Goal: Task Accomplishment & Management: Manage account settings

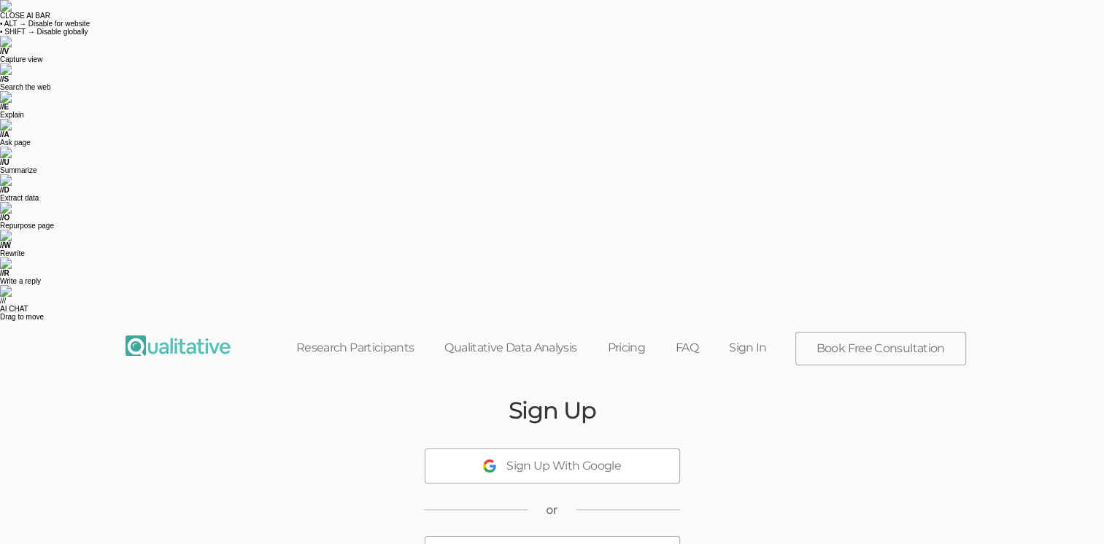
click at [614, 544] on div "Sign Up With Microsoft" at bounding box center [565, 554] width 126 height 17
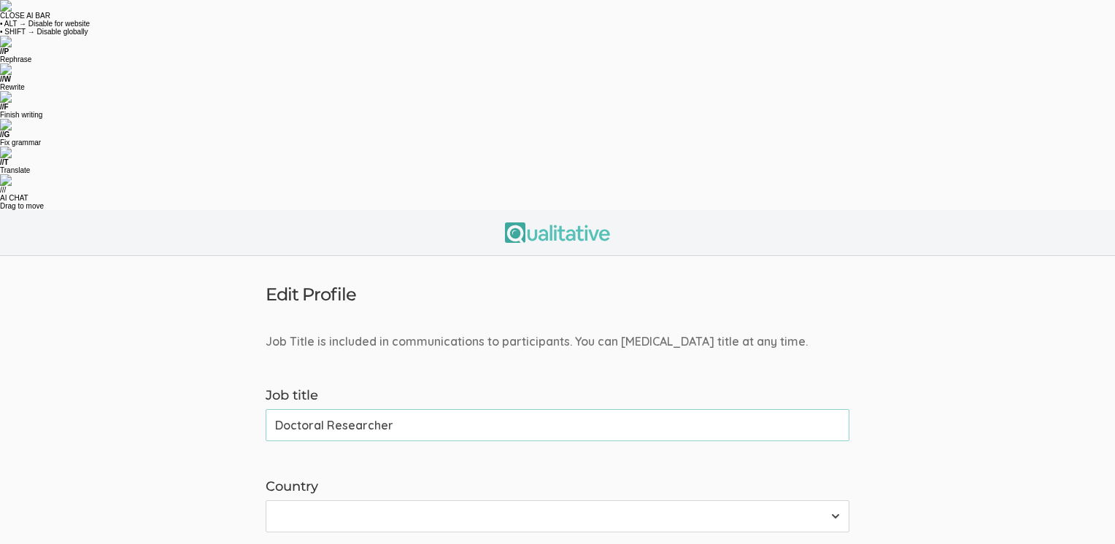
type input "Doctoral Researcher"
click at [832, 501] on select "[GEOGRAPHIC_DATA] [GEOGRAPHIC_DATA] [GEOGRAPHIC_DATA] [GEOGRAPHIC_DATA] [US_STA…" at bounding box center [558, 517] width 584 height 32
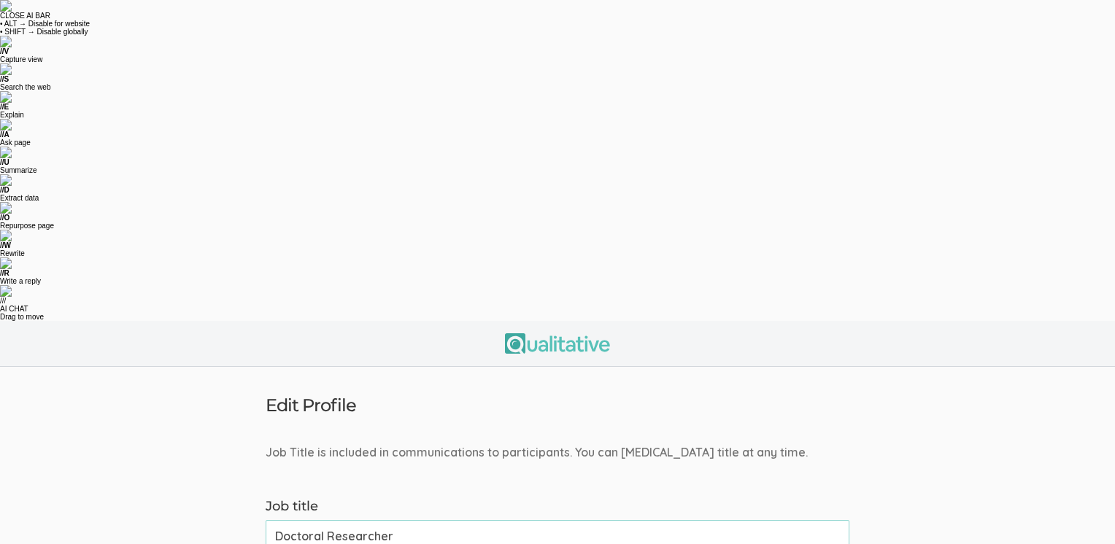
select select "237"
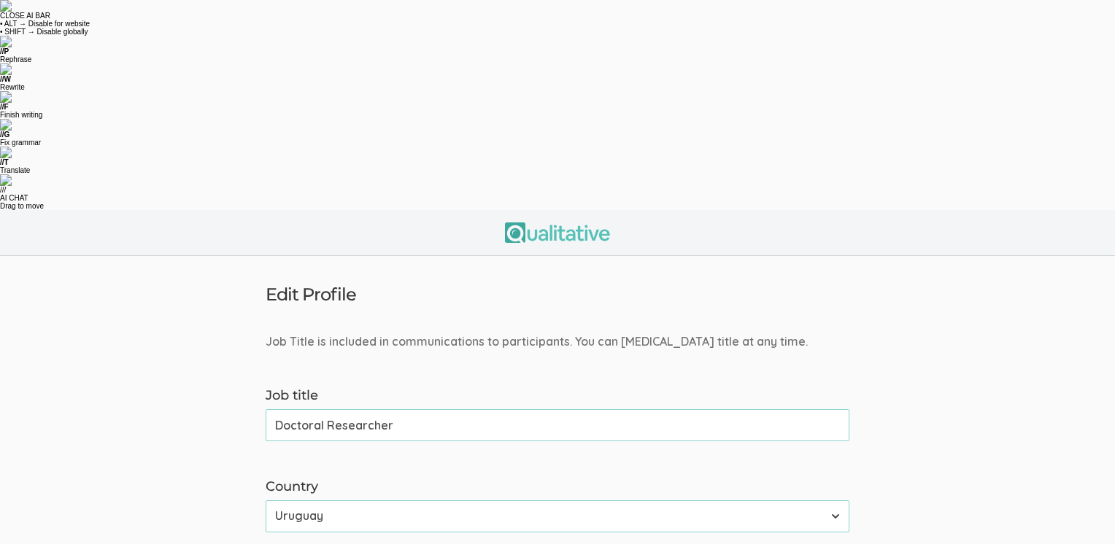
type input "[PHONE_NUMBER]"
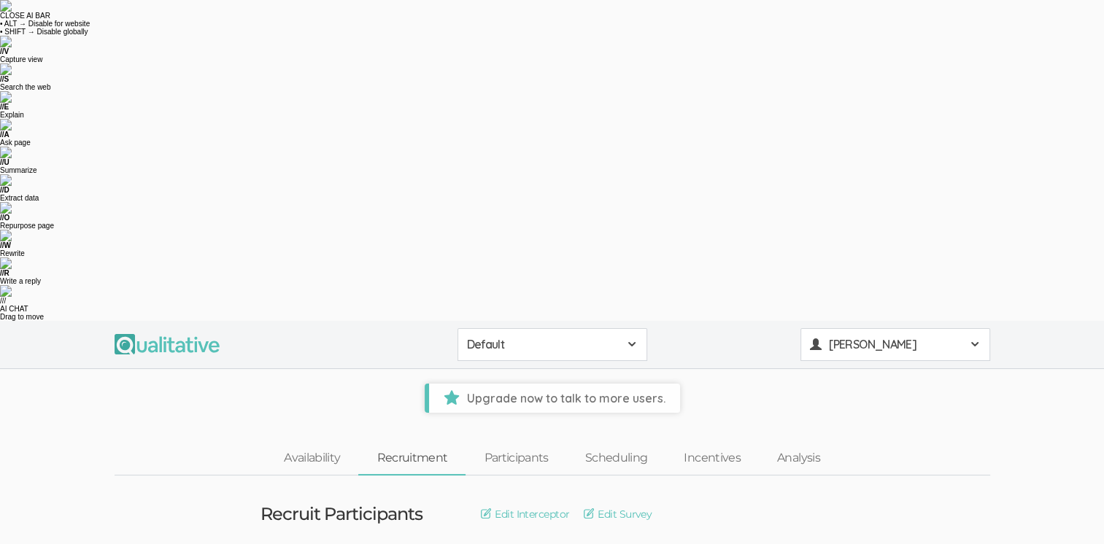
click at [972, 339] on span at bounding box center [975, 345] width 12 height 12
click at [921, 421] on link "Organization Settings" at bounding box center [895, 436] width 188 height 30
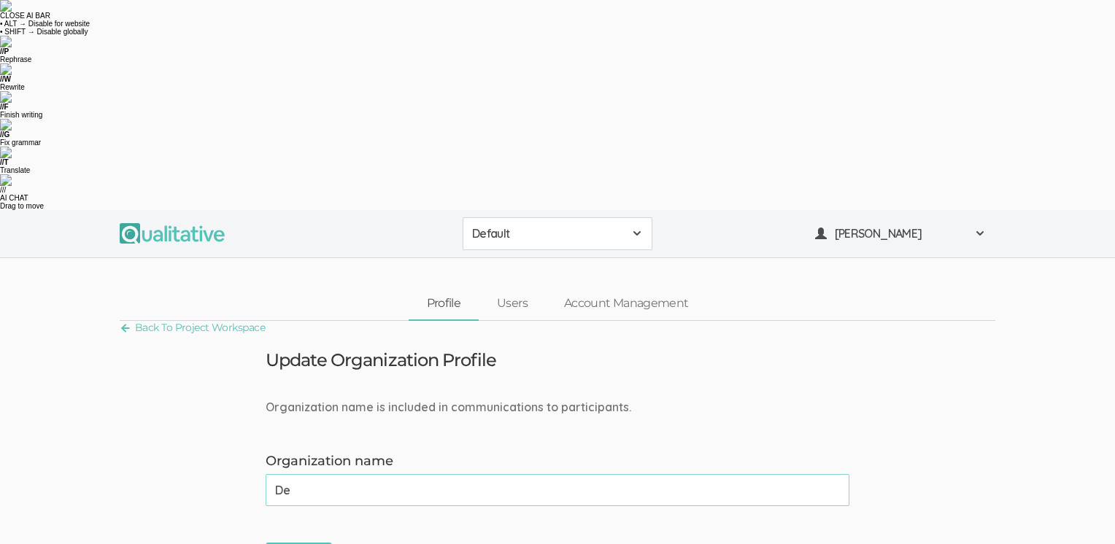
type input "D"
type input "[US_STATE] Tech"
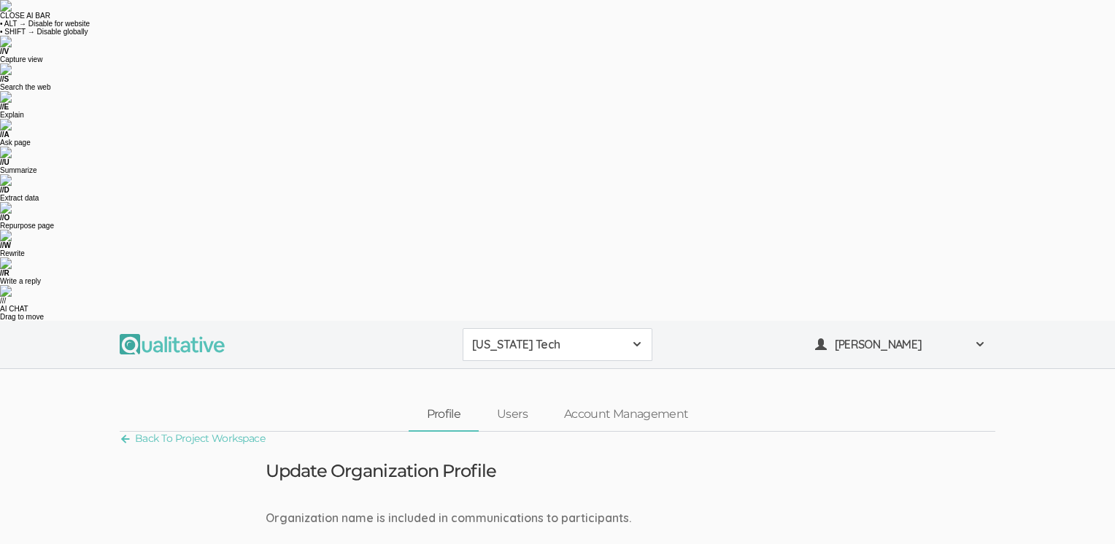
click at [985, 336] on div "[PERSON_NAME]" at bounding box center [900, 344] width 171 height 17
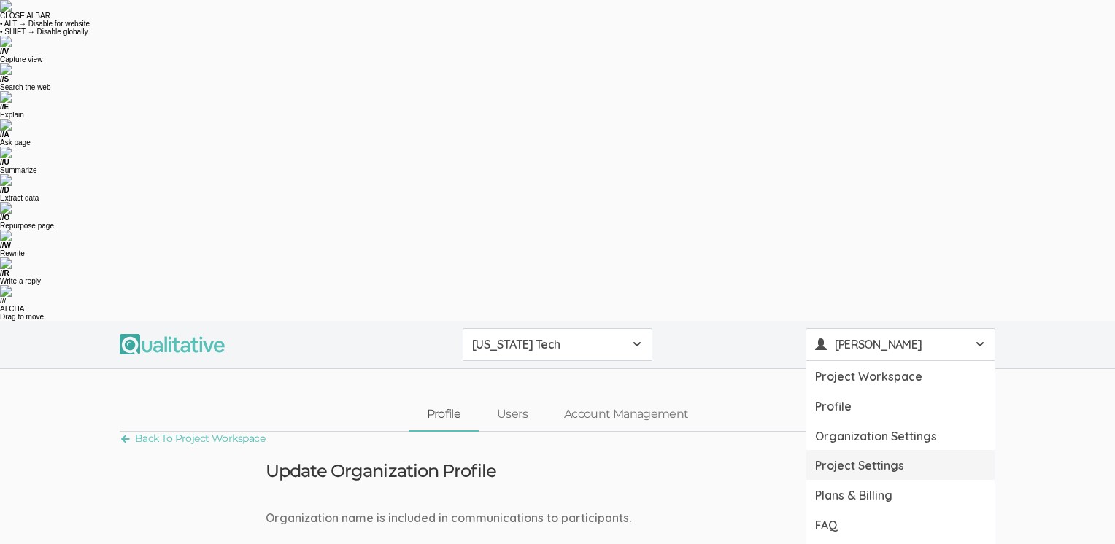
click at [890, 450] on link "Project Settings" at bounding box center [900, 465] width 188 height 30
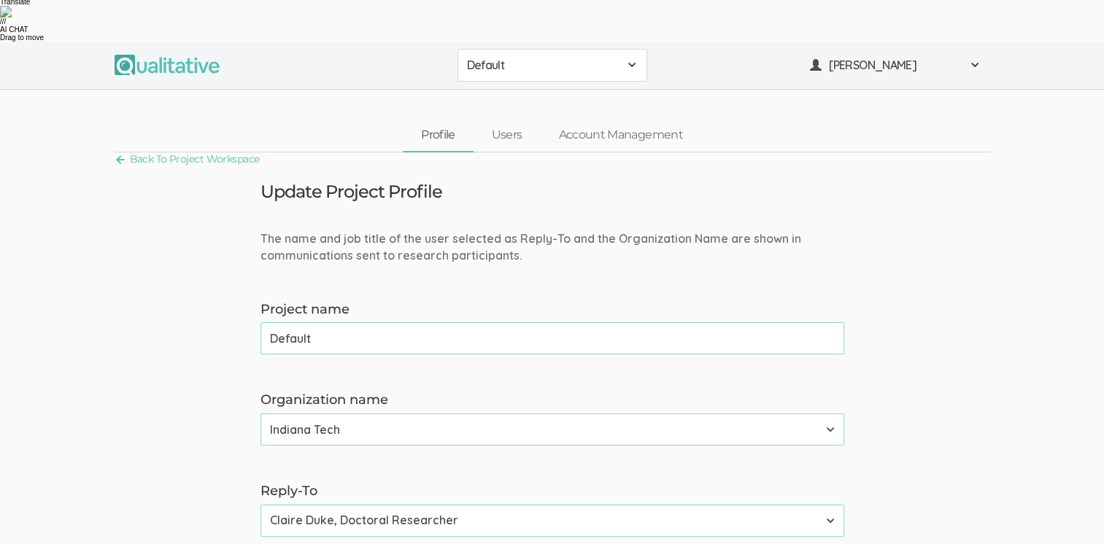
scroll to position [146, 0]
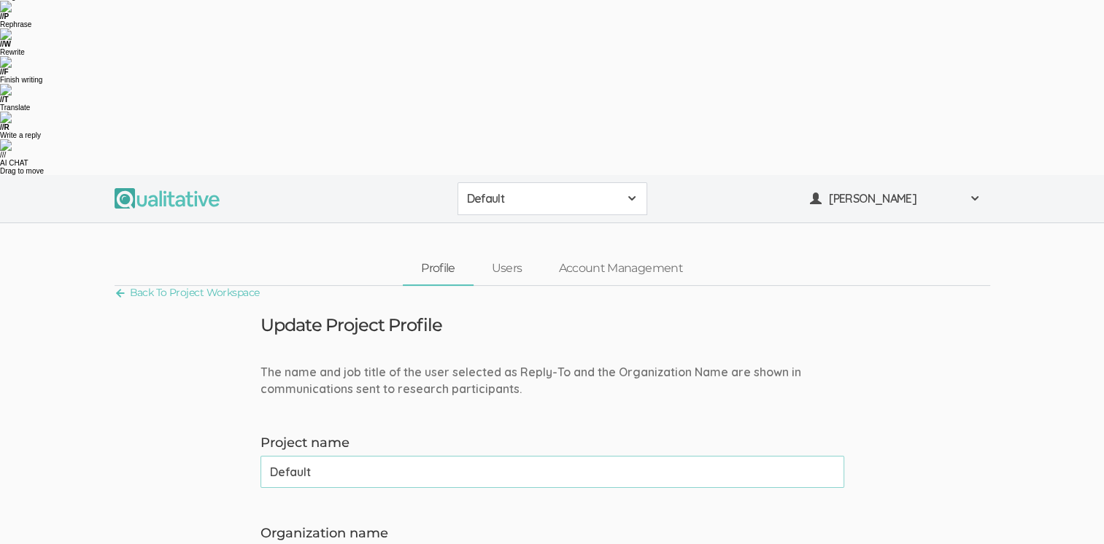
drag, startPoint x: 330, startPoint y: 150, endPoint x: 260, endPoint y: 142, distance: 70.6
click at [250, 434] on div "Project name Default (success)" at bounding box center [553, 461] width 606 height 55
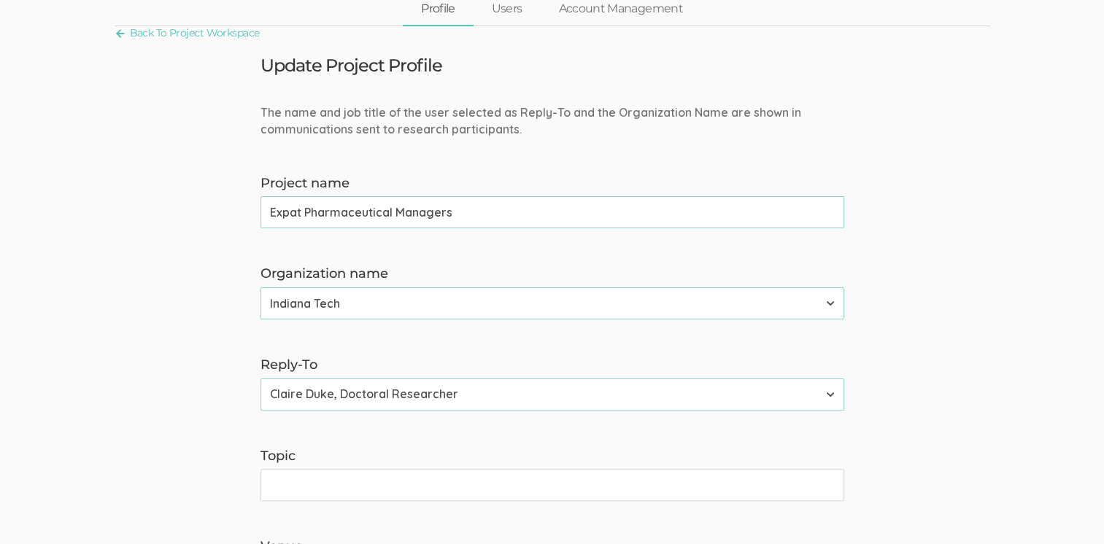
scroll to position [330, 0]
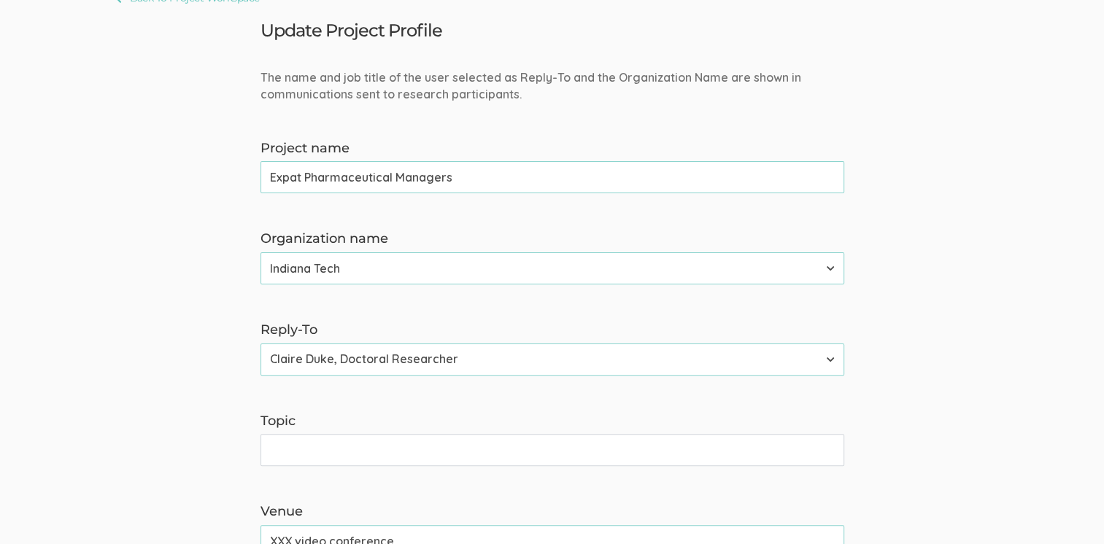
type input "Expat Pharmaceutical Managers"
click at [285, 434] on input "Topic" at bounding box center [553, 450] width 584 height 32
click at [267, 434] on input "International Assignment" at bounding box center [553, 450] width 584 height 32
type input "Your International Assignment"
click at [398, 525] on input "XXX video conference" at bounding box center [553, 541] width 584 height 32
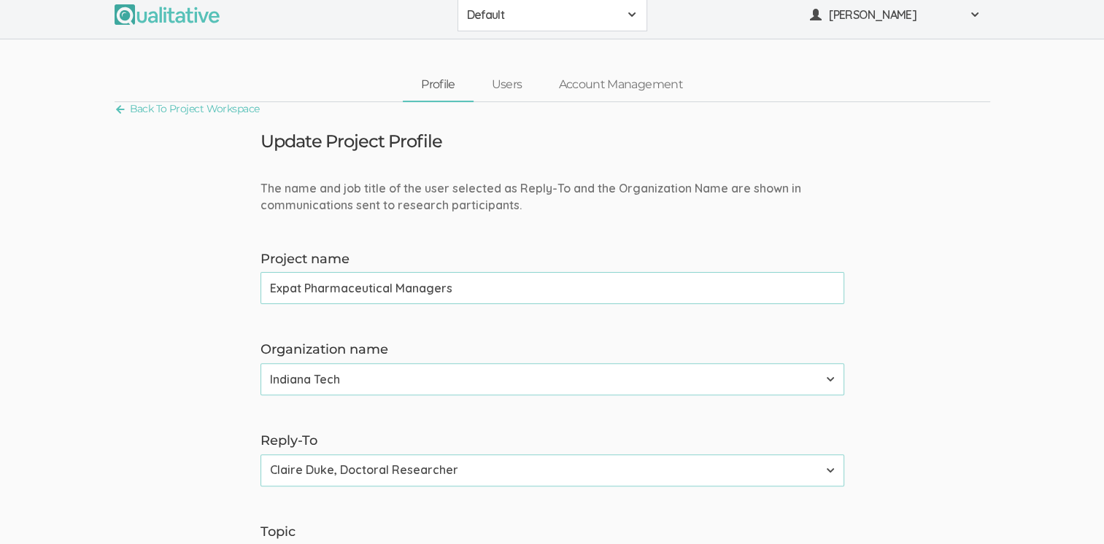
drag, startPoint x: 291, startPoint y: 326, endPoint x: 258, endPoint y: 324, distance: 33.6
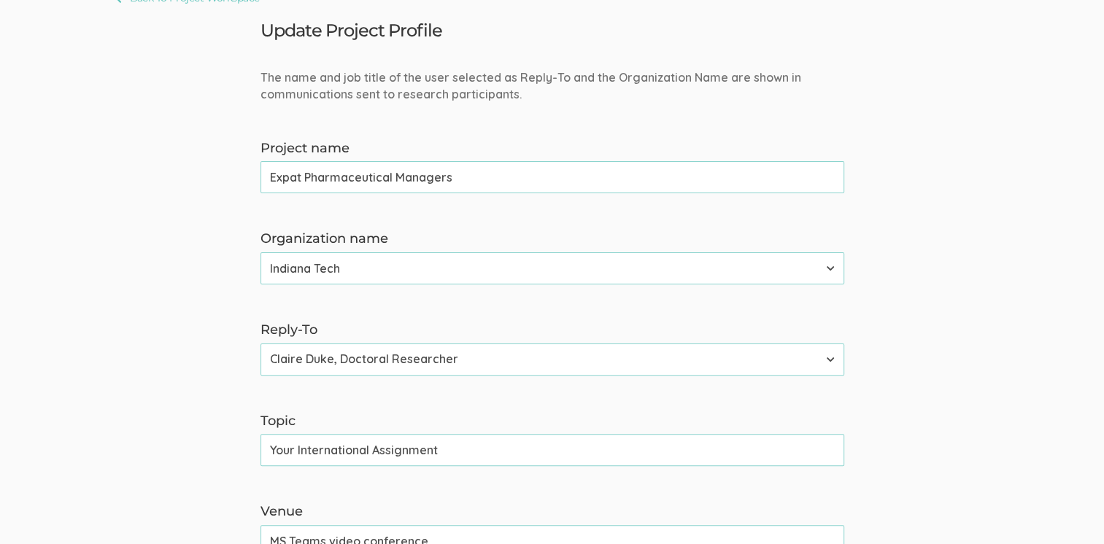
click at [277, 525] on input "MS Teams video conference" at bounding box center [553, 541] width 584 height 32
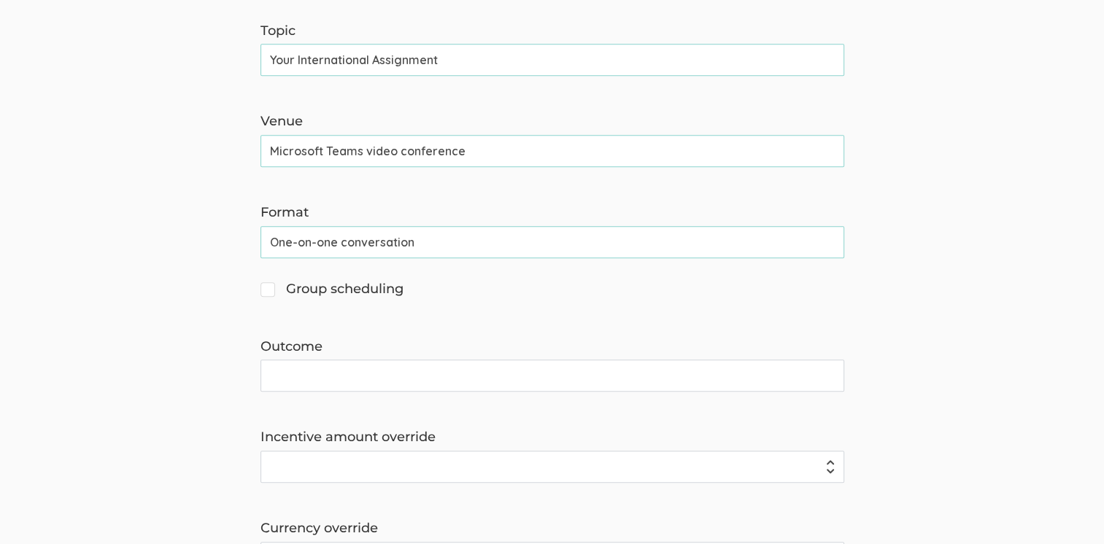
scroll to position [695, 0]
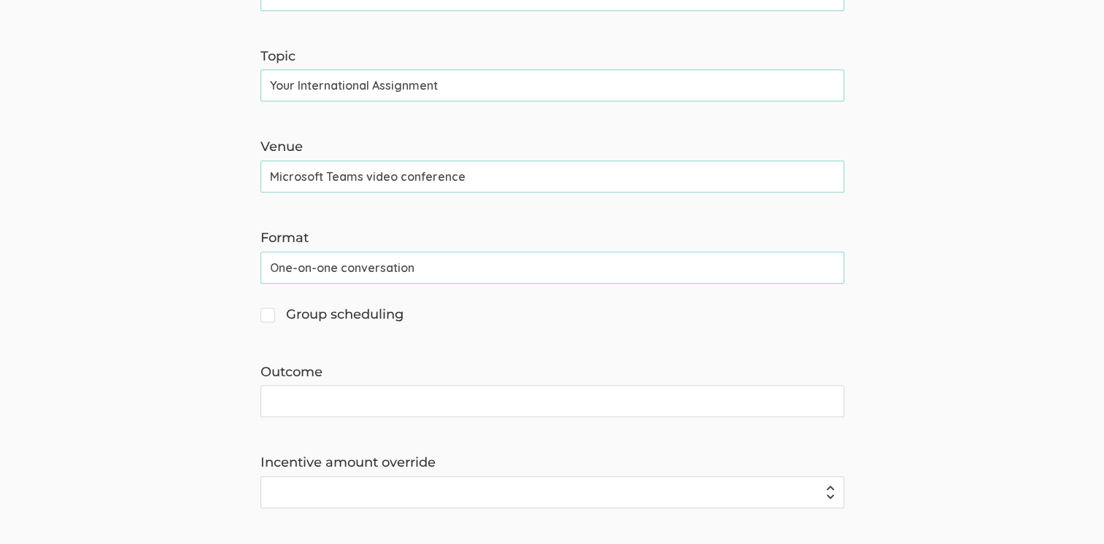
type input "Microsoft Teams video conference"
click at [369, 385] on input "Outcome" at bounding box center [553, 401] width 584 height 32
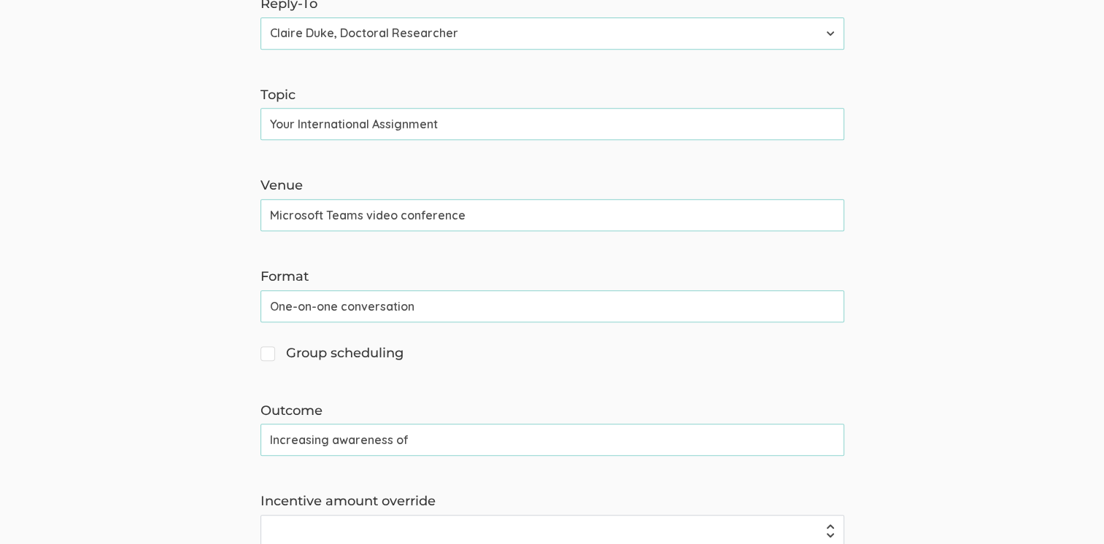
scroll to position [622, 0]
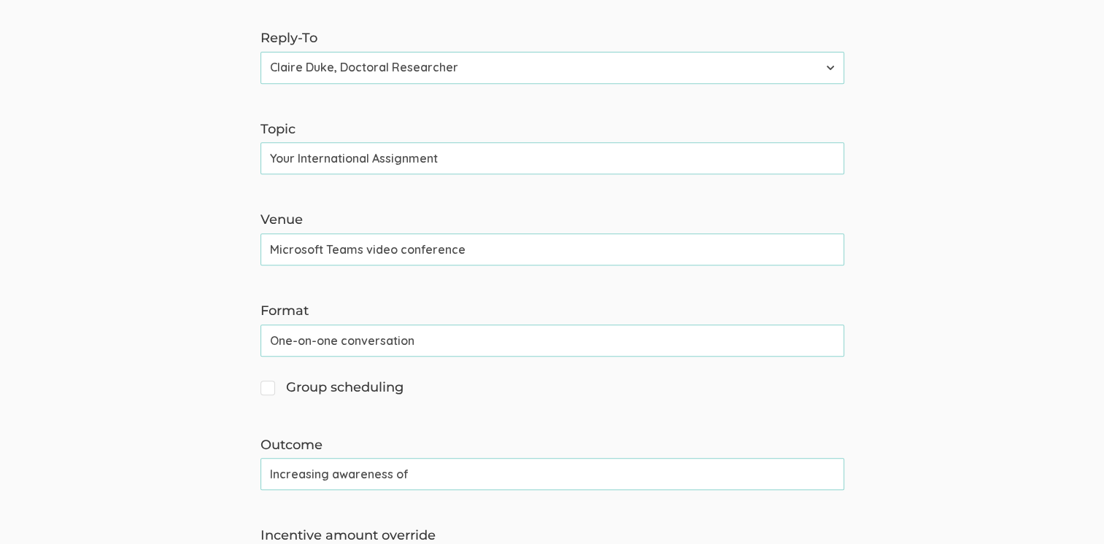
click at [331, 458] on input "Increasing awareness of" at bounding box center [553, 474] width 584 height 32
click at [430, 458] on input "Increased awareness of" at bounding box center [553, 474] width 584 height 32
click at [420, 458] on input "Increased awareness of" at bounding box center [553, 474] width 584 height 32
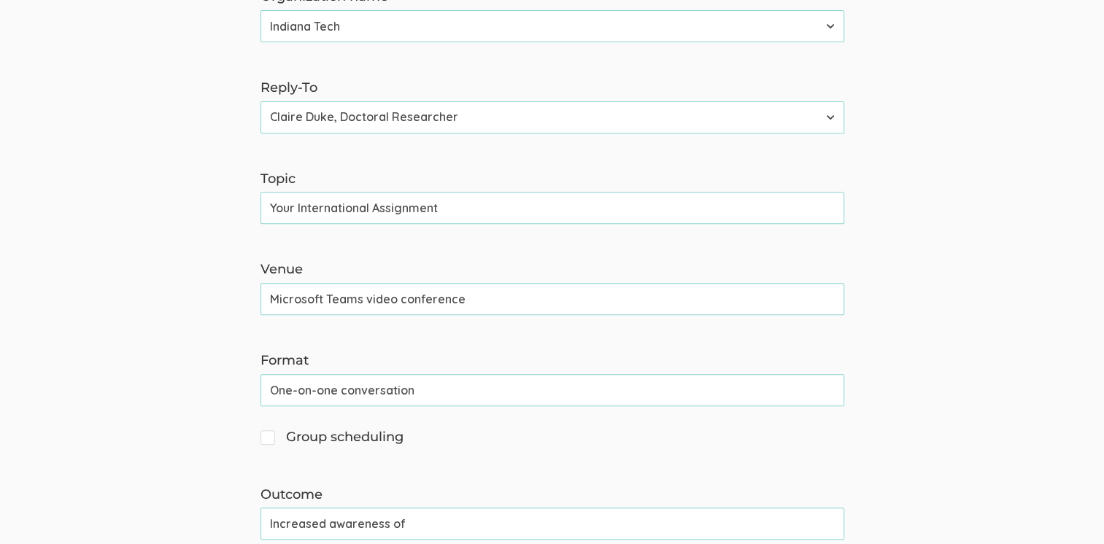
scroll to position [549, 0]
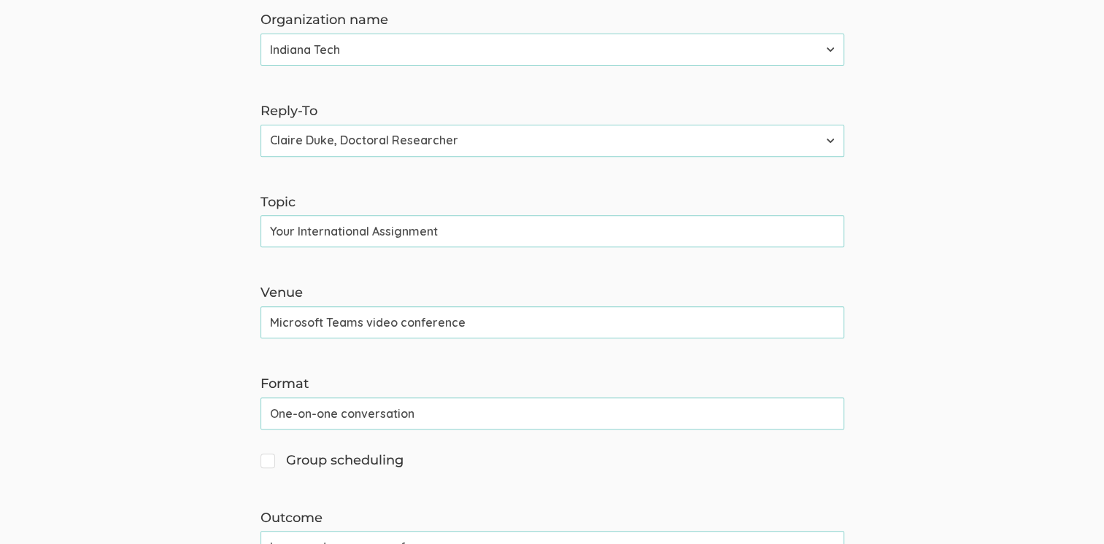
click at [442, 531] on input "Increased awareness of" at bounding box center [553, 547] width 584 height 32
click at [406, 531] on input "Increased awareness of organizational repatriation support and career advanceme…" at bounding box center [553, 547] width 584 height 32
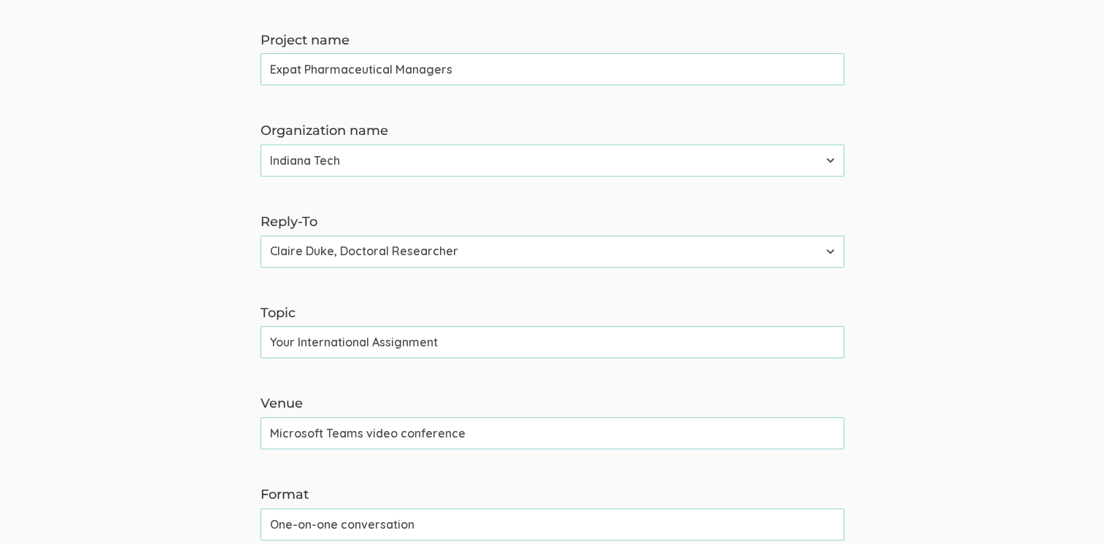
drag, startPoint x: 619, startPoint y: 337, endPoint x: 546, endPoint y: 335, distance: 73.0
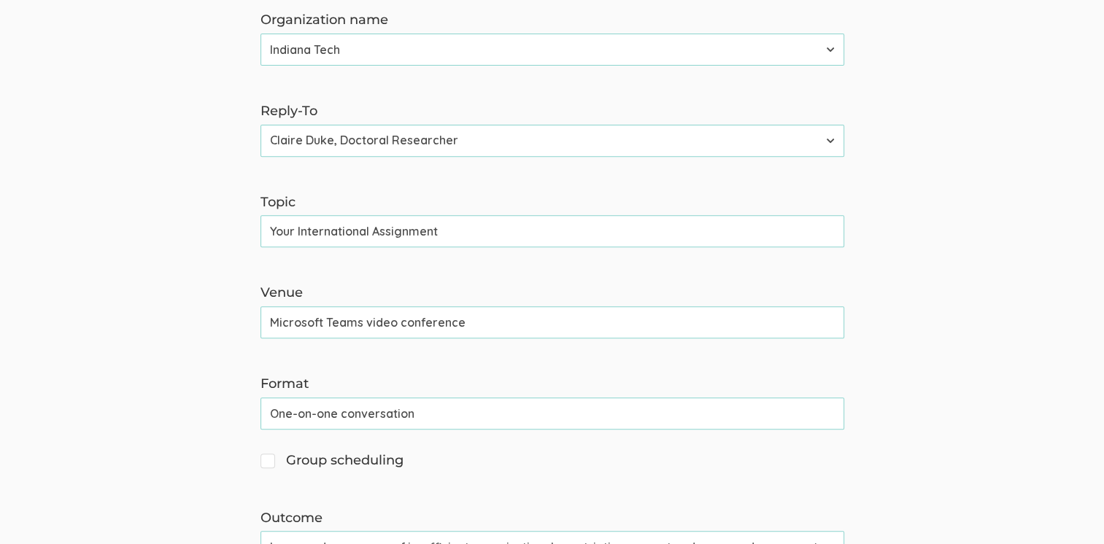
click at [620, 531] on input "Increased awareness of insufficient organizational repatriation support and car…" at bounding box center [553, 547] width 584 height 32
click at [615, 531] on input "Increased awareness of insufficient organizational repatriation support and car…" at bounding box center [553, 547] width 584 height 32
click at [596, 531] on input "Increased awareness of insufficient organizational support and career advanceme…" at bounding box center [553, 547] width 584 height 32
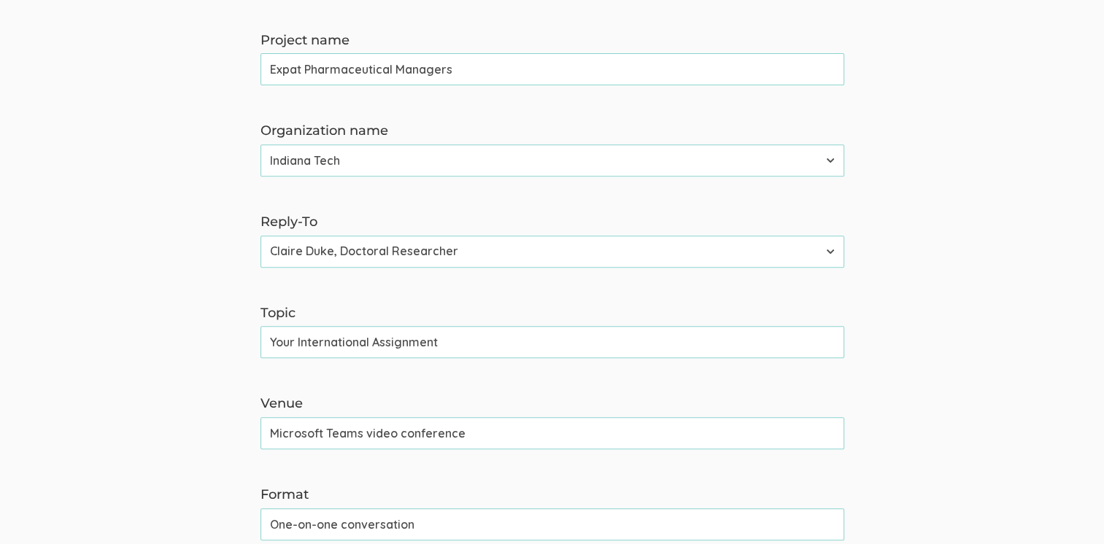
drag, startPoint x: 825, startPoint y: 339, endPoint x: 627, endPoint y: 336, distance: 198.5
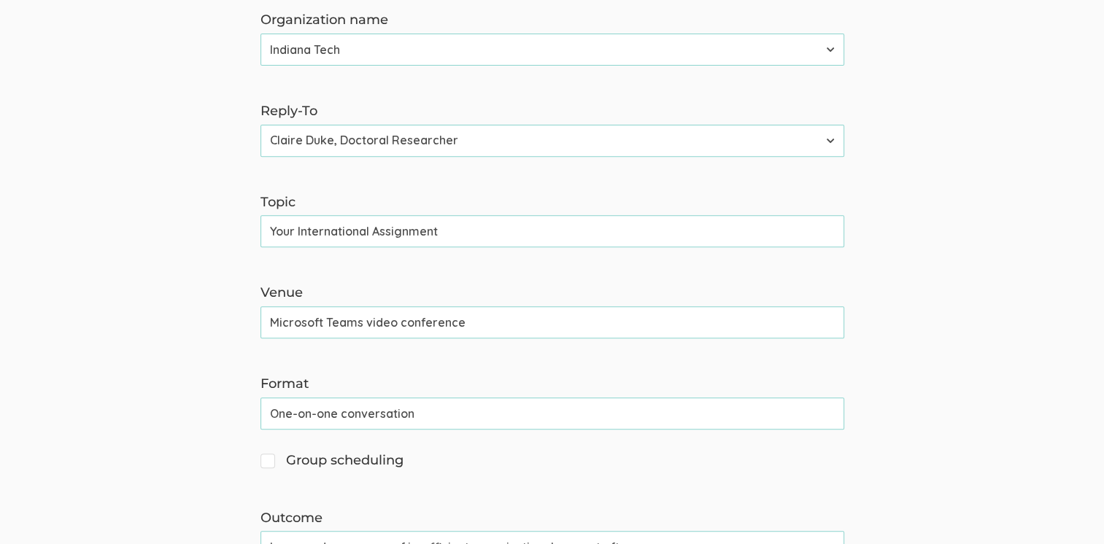
drag, startPoint x: 639, startPoint y: 337, endPoint x: 655, endPoint y: 344, distance: 18.3
click at [639, 531] on input "Increased awareness of insufficient organizational support after" at bounding box center [553, 547] width 584 height 32
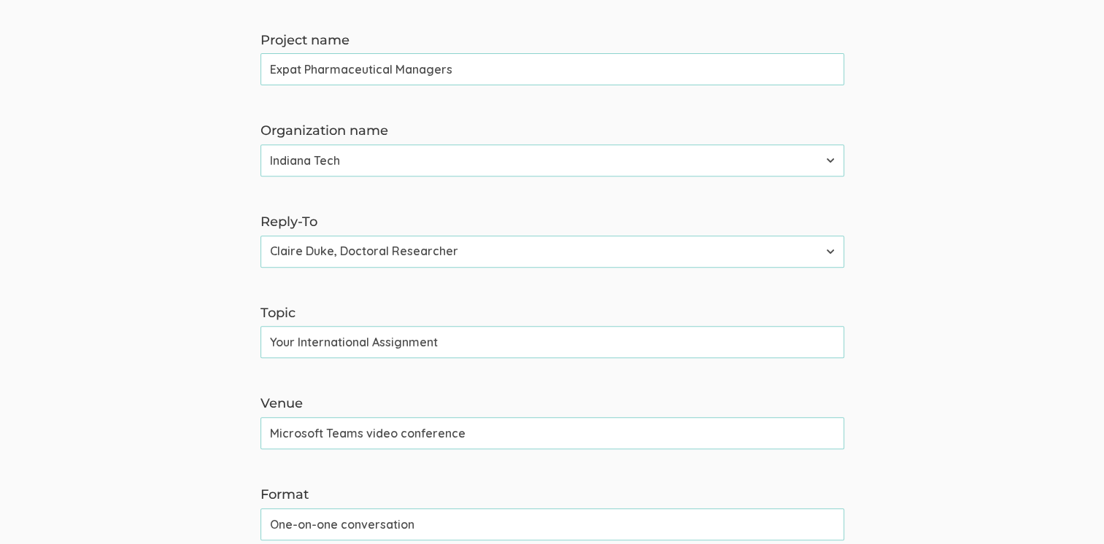
scroll to position [0, 0]
drag, startPoint x: 836, startPoint y: 332, endPoint x: 221, endPoint y: 255, distance: 620.1
click at [221, 255] on form "The name and job title of the user selected as Reply-To and the Organization Na…" at bounding box center [552, 464] width 1104 height 1006
click at [1022, 306] on form "The name and job title of the user selected as Reply-To and the Organization Na…" at bounding box center [552, 464] width 1104 height 1006
drag, startPoint x: 714, startPoint y: 329, endPoint x: 629, endPoint y: 334, distance: 84.8
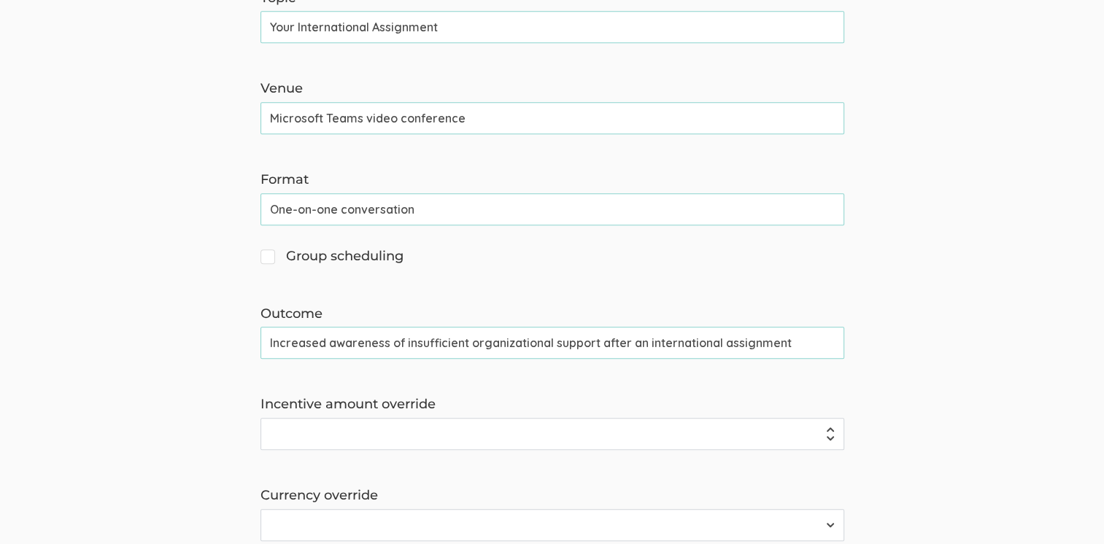
scroll to position [771, 0]
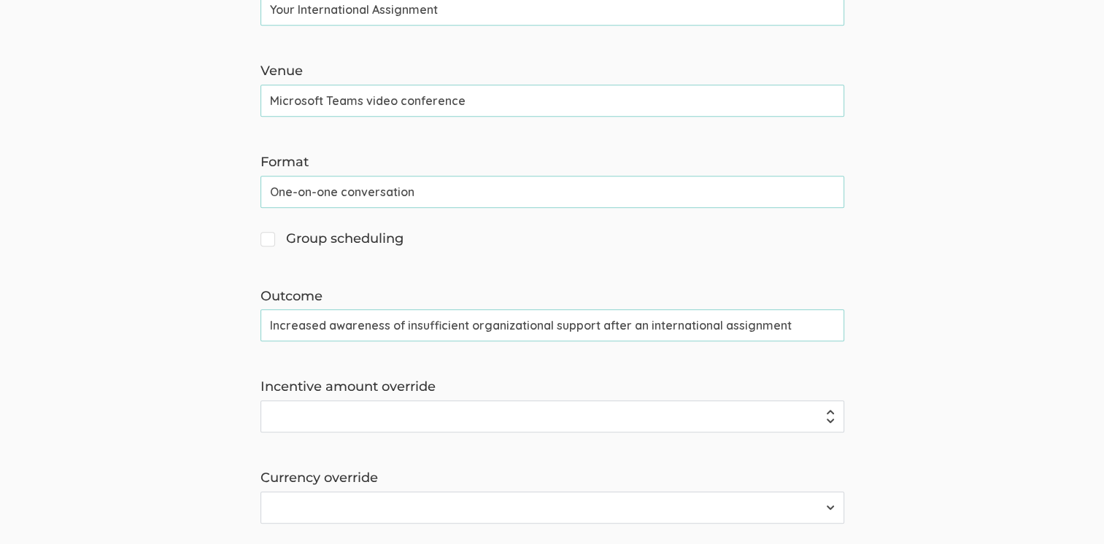
type input "Increased awareness of insufficient organizational support after an internation…"
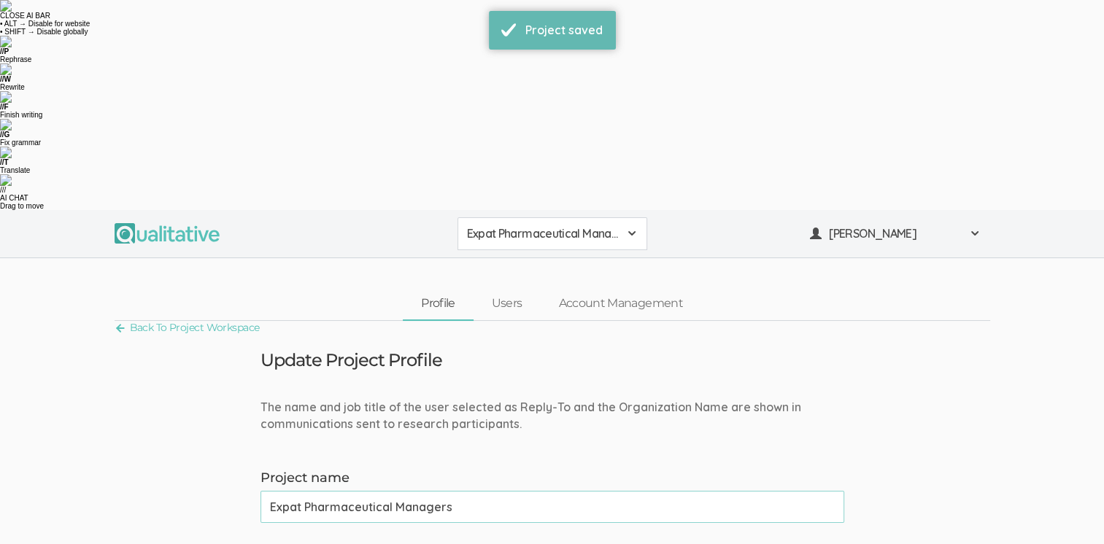
scroll to position [0, 0]
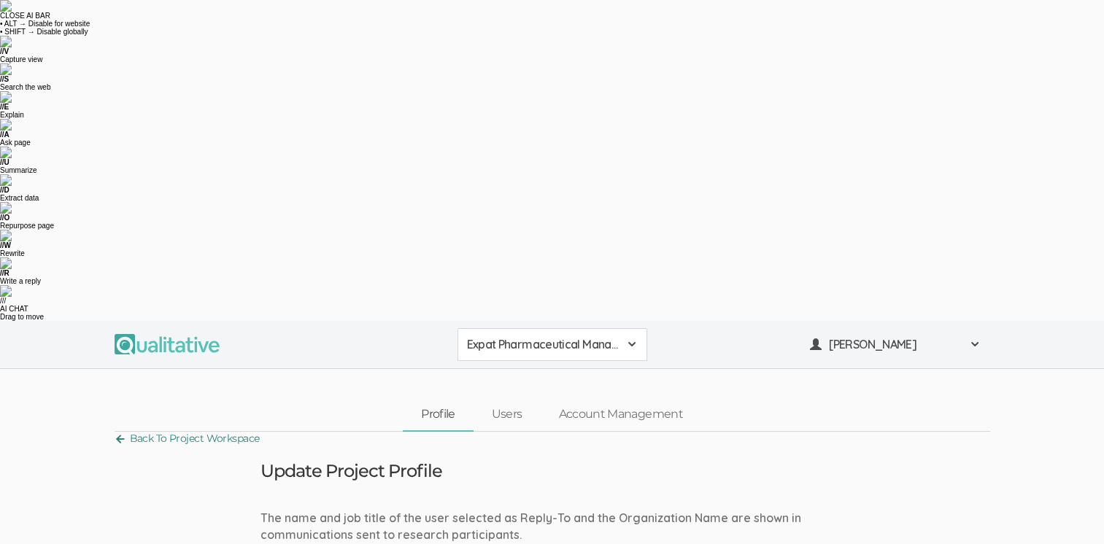
click at [202, 429] on link "Back To Project Workspace" at bounding box center [187, 439] width 145 height 20
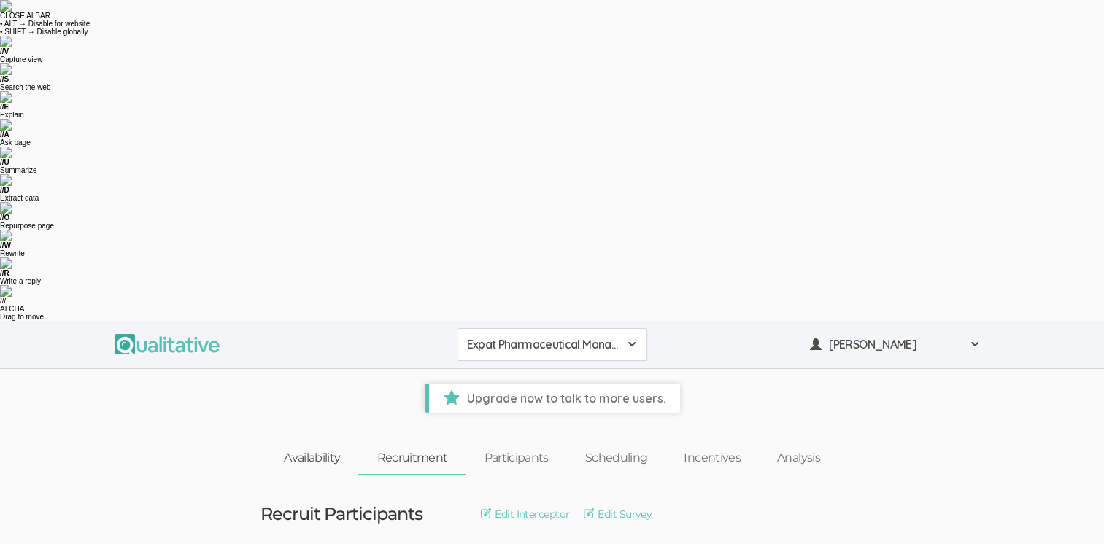
click at [303, 443] on link "Availability" at bounding box center [312, 458] width 93 height 31
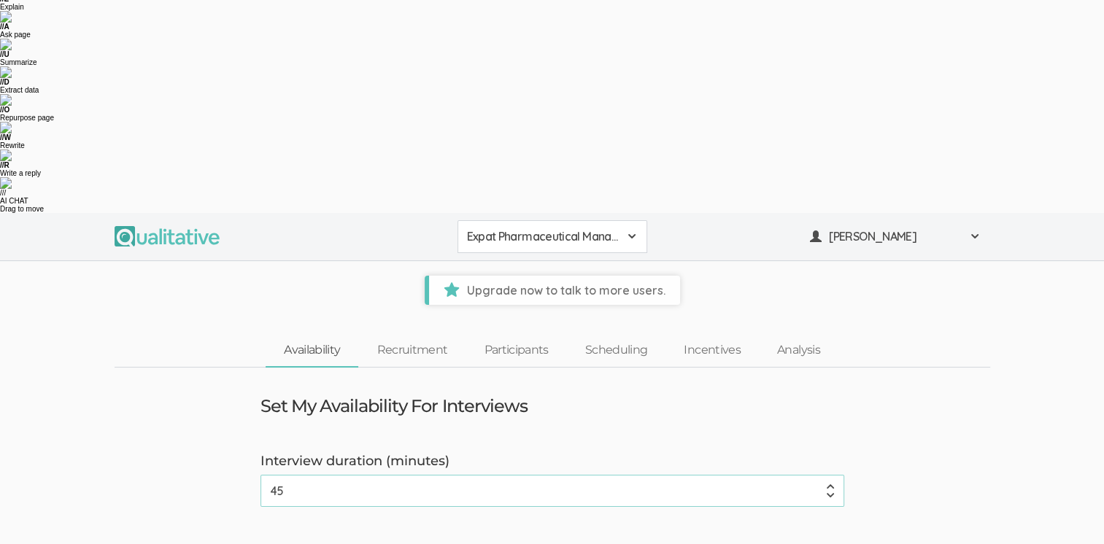
scroll to position [73, 0]
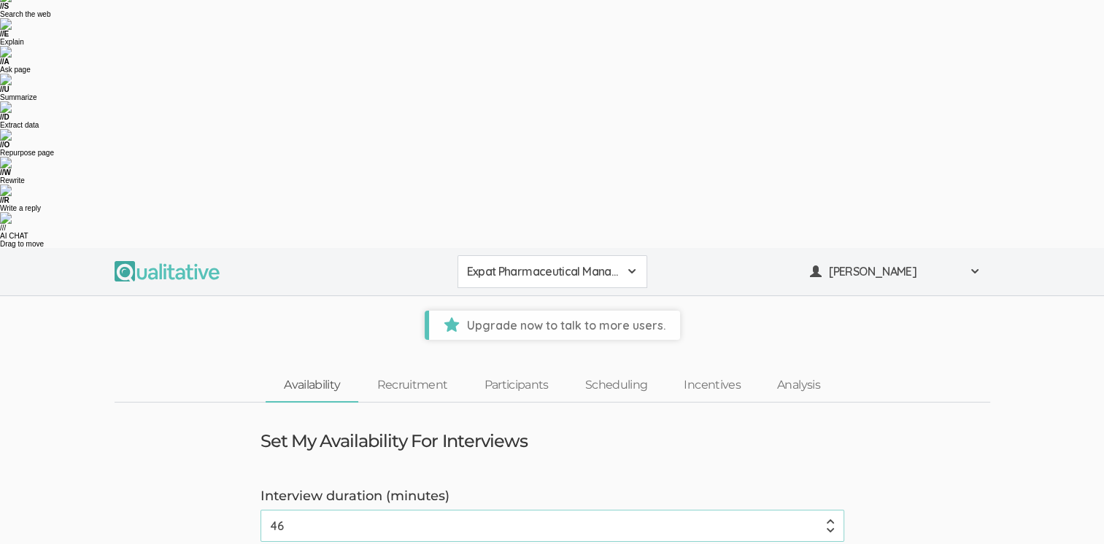
click at [833, 510] on input "46" at bounding box center [553, 526] width 584 height 32
type input "47"
click at [833, 510] on input "47" at bounding box center [553, 526] width 584 height 32
drag, startPoint x: 297, startPoint y: 201, endPoint x: 243, endPoint y: 196, distance: 54.2
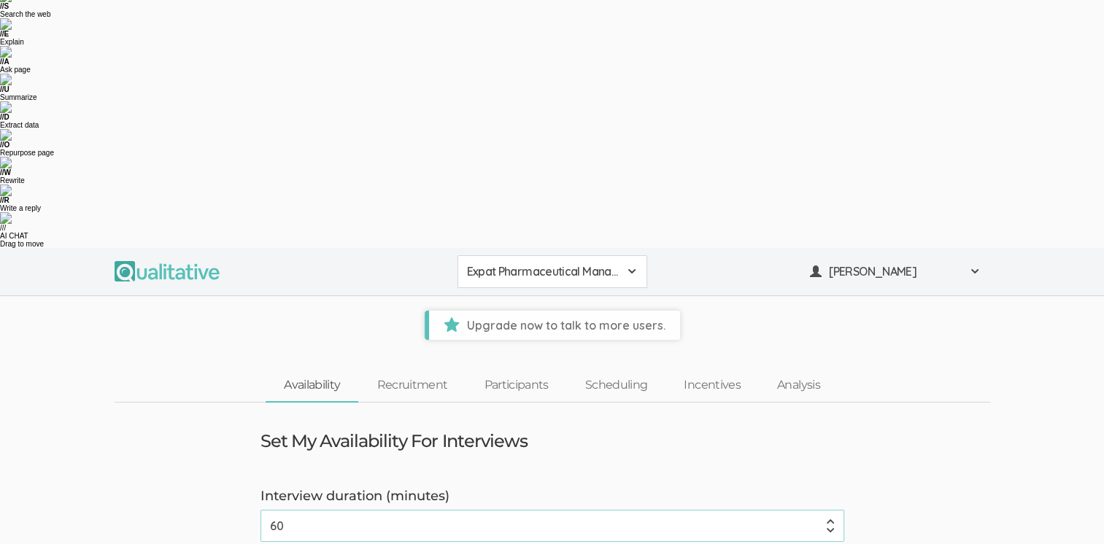
type input "60"
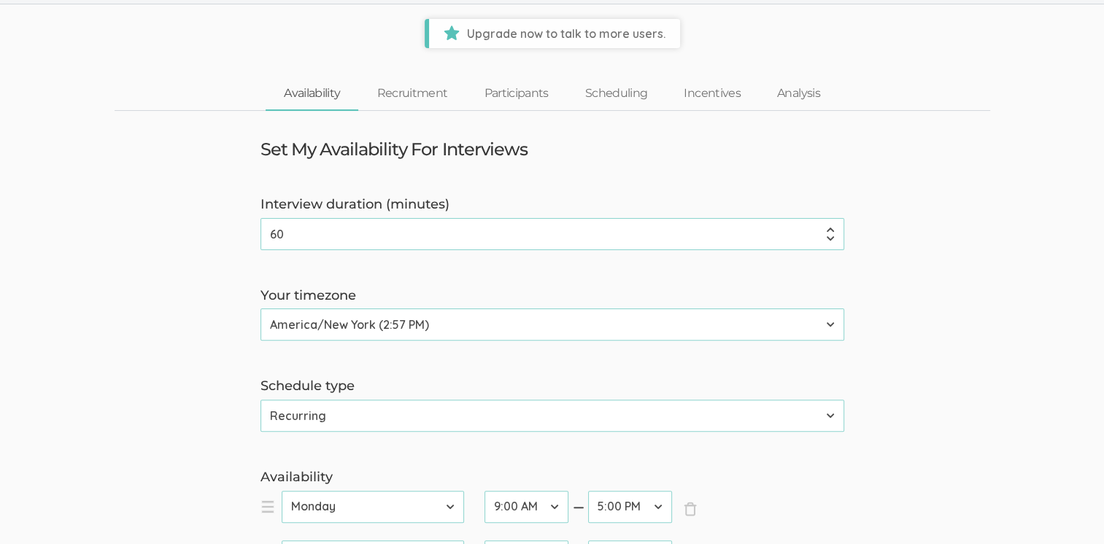
scroll to position [292, 0]
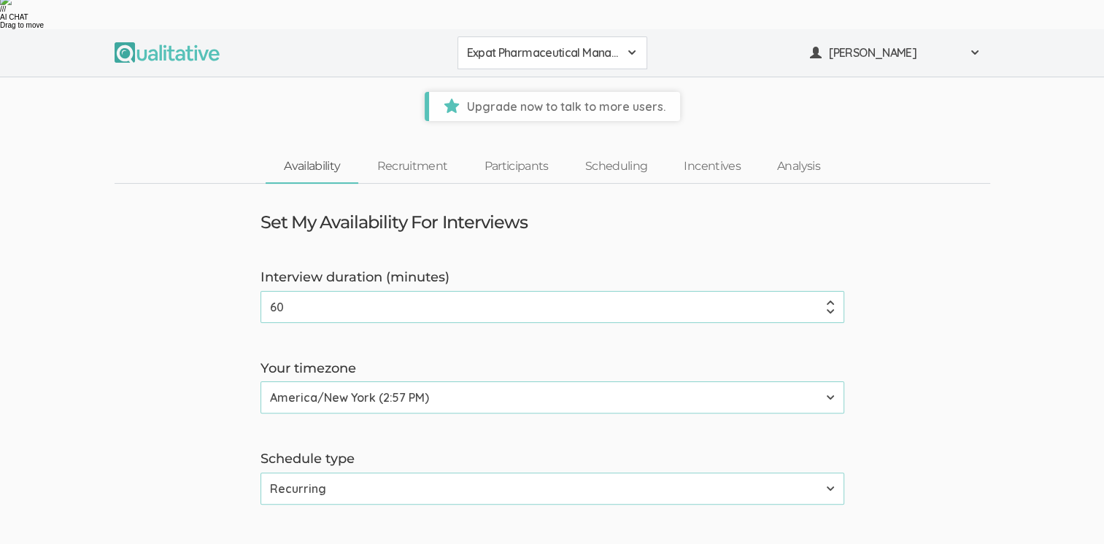
click at [828, 473] on select "Calendar Recurring" at bounding box center [553, 489] width 584 height 32
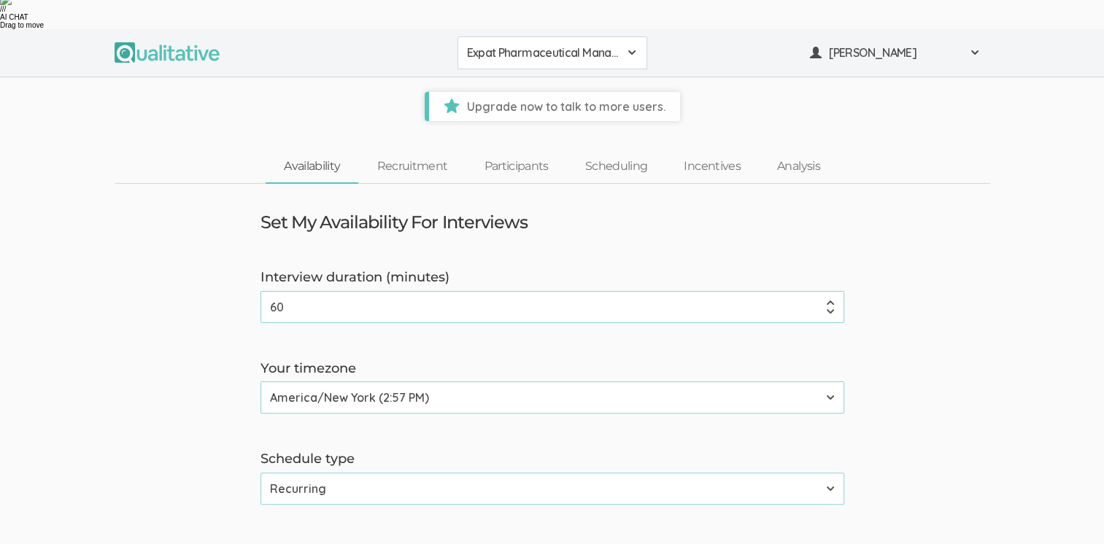
select select "13"
select select "42"
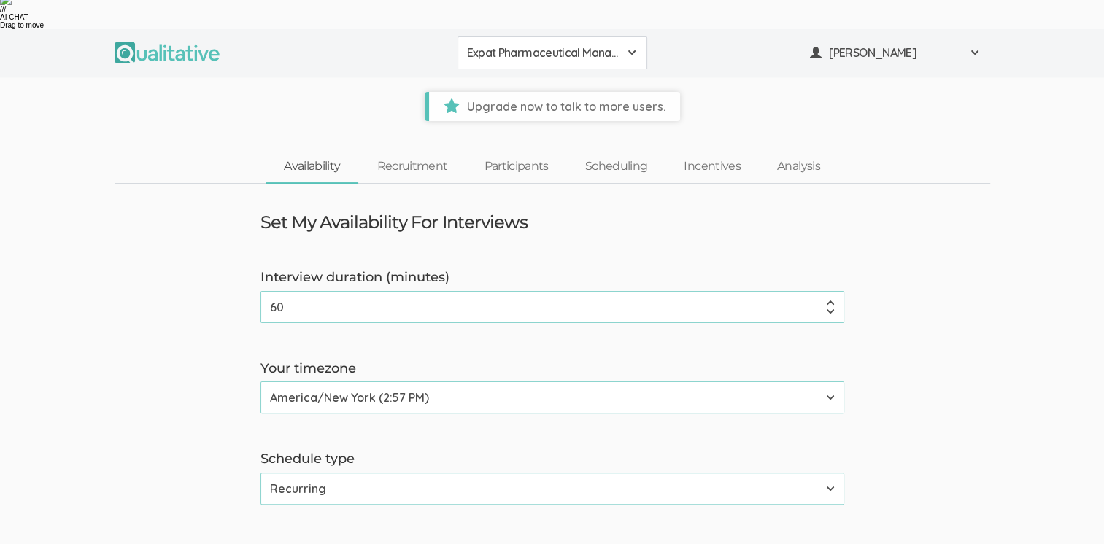
select select "13"
select select "42"
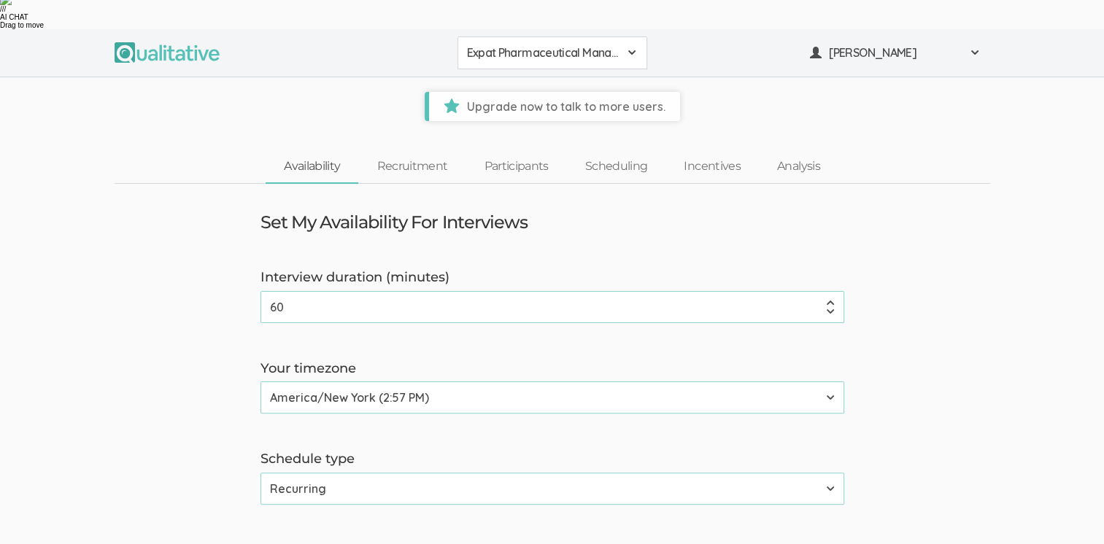
select select "13"
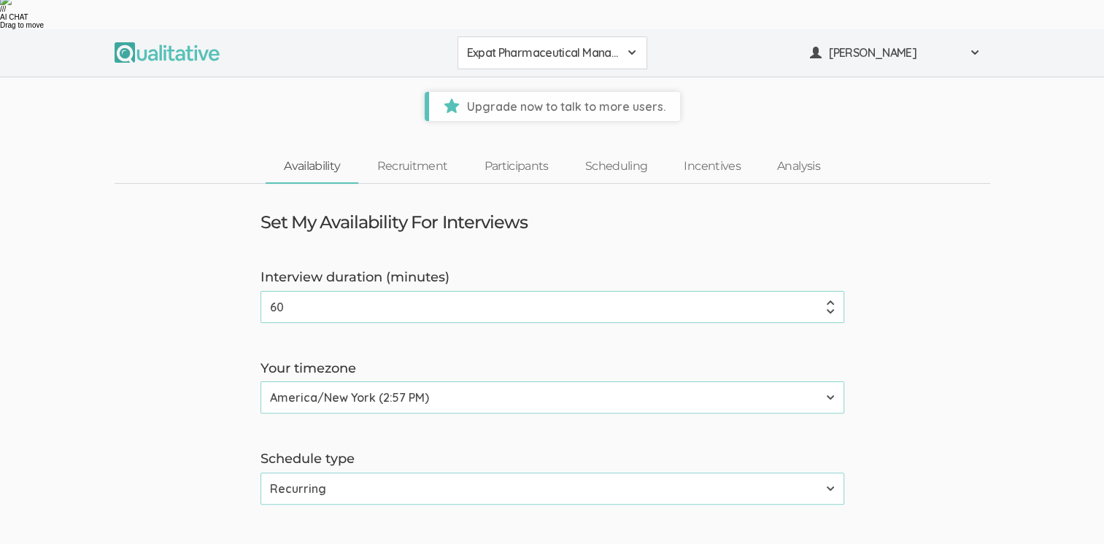
select select "13"
select select "42"
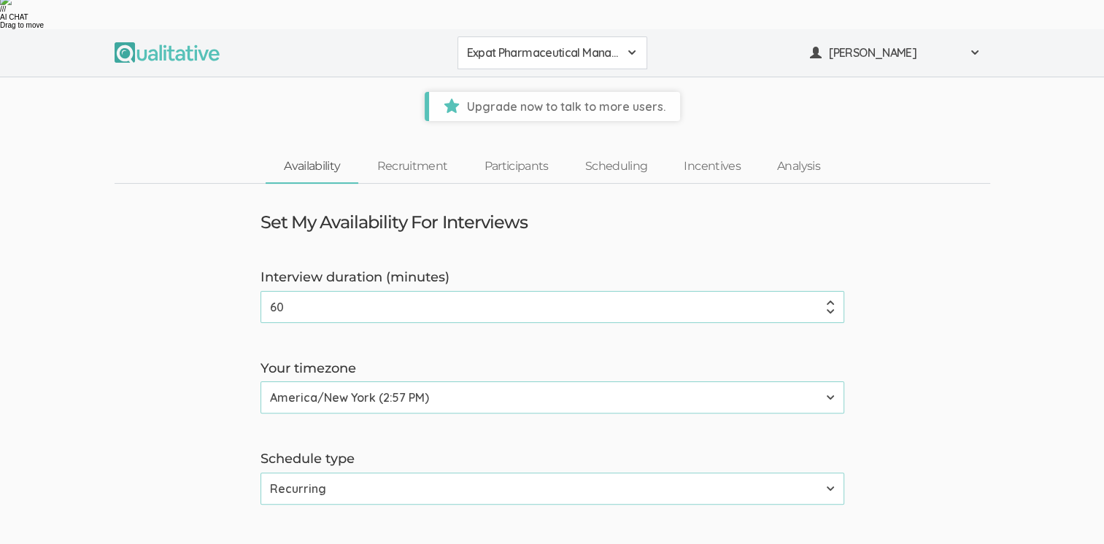
select select "42"
select select "13"
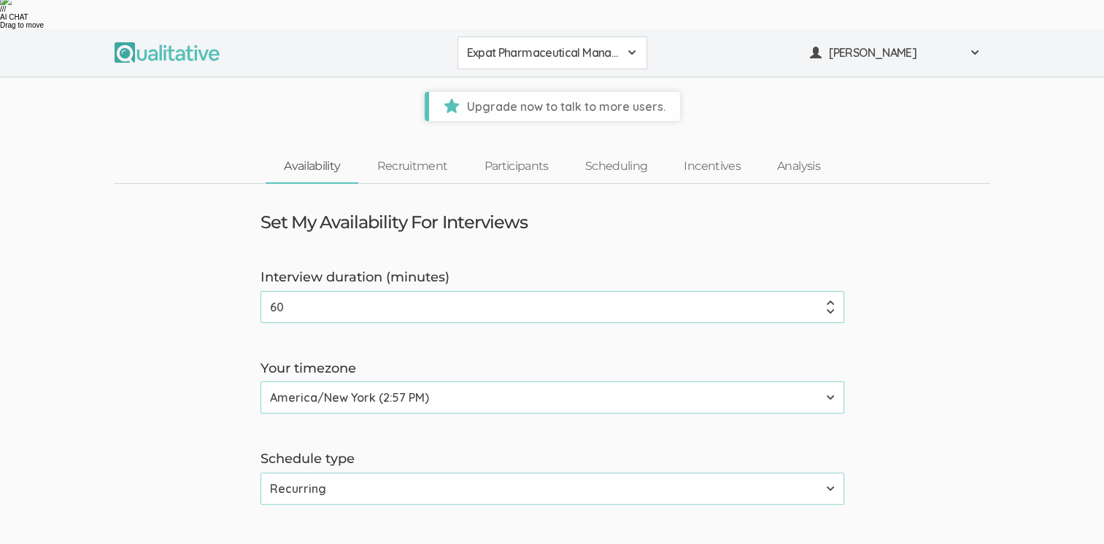
select select "42"
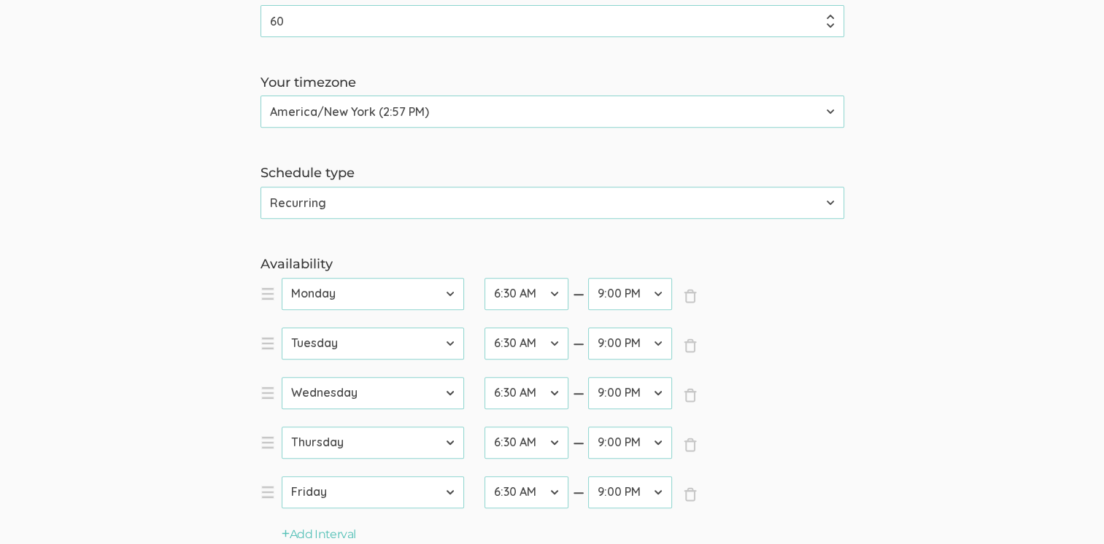
scroll to position [584, 0]
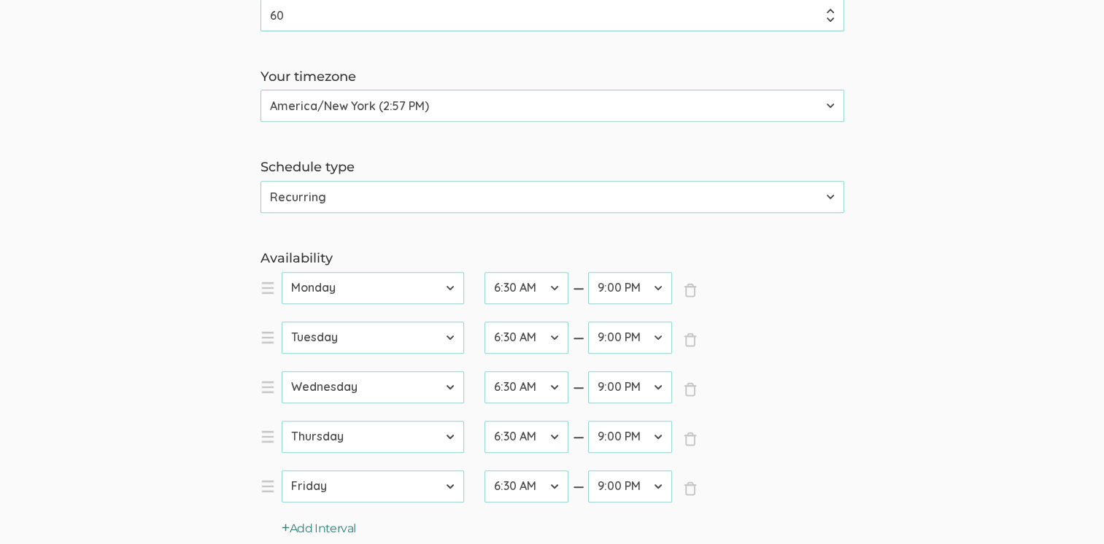
click at [286, 523] on icon "button" at bounding box center [286, 527] width 8 height 9
click at [444, 520] on select "[DATE] [DATE] [DATE] [DATE] [DATE] [DATE] [DATE]" at bounding box center [373, 536] width 182 height 32
select select "6"
click at [282, 520] on select "[DATE] [DATE] [DATE] [DATE] [DATE] [DATE] [DATE]" at bounding box center [373, 536] width 182 height 32
click at [555, 520] on select "12:00 AM 12:30 AM 1:00 AM 1:30 AM 2:00 AM 2:30 AM 3:00 AM 3:30 AM 4:00 AM 4:30 …" at bounding box center [527, 536] width 84 height 32
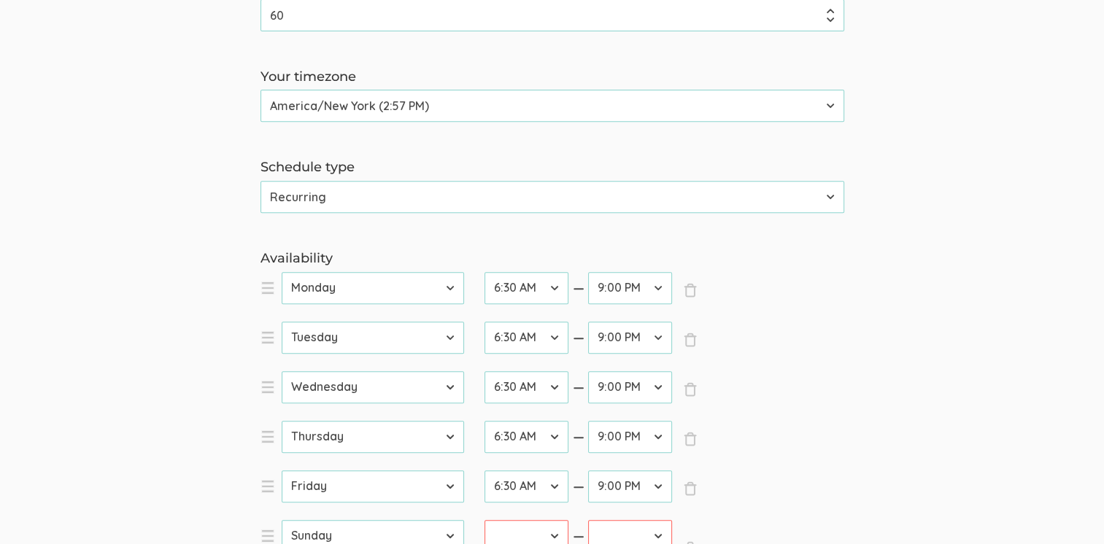
select select "13"
click at [485, 520] on select "12:00 AM 12:30 AM 1:00 AM 1:30 AM 2:00 AM 2:30 AM 3:00 AM 3:30 AM 4:00 AM 4:30 …" at bounding box center [527, 536] width 84 height 32
click at [658, 520] on select "12:00 AM 12:30 AM 1:00 AM 1:30 AM 2:00 AM 2:30 AM 3:00 AM 3:30 AM 4:00 AM 4:30 …" at bounding box center [630, 536] width 84 height 32
select select "42"
click at [588, 520] on select "12:00 AM 12:30 AM 1:00 AM 1:30 AM 2:00 AM 2:30 AM 3:00 AM 3:30 AM 4:00 AM 4:30 …" at bounding box center [630, 536] width 84 height 32
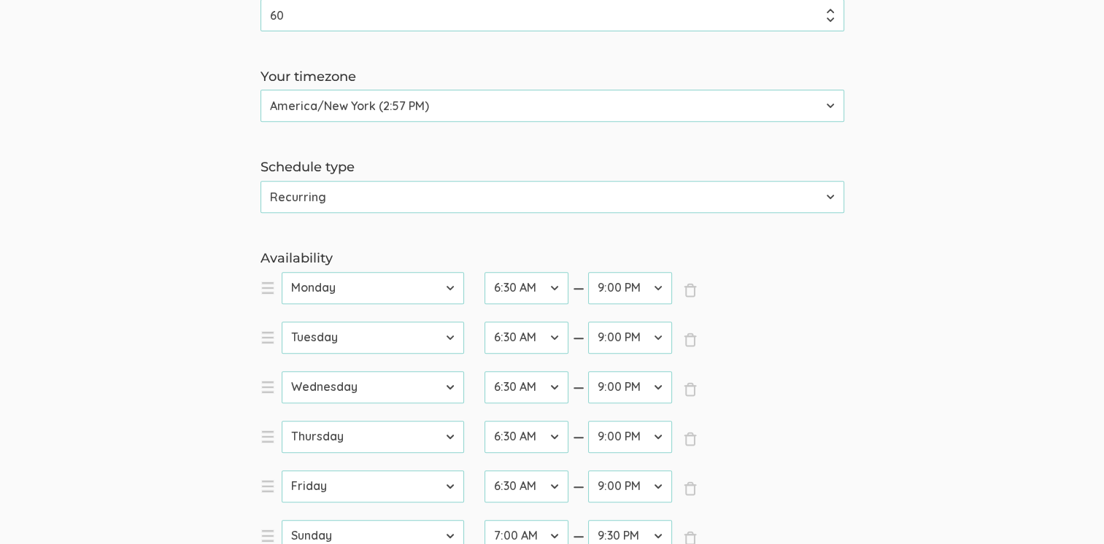
select select "0"
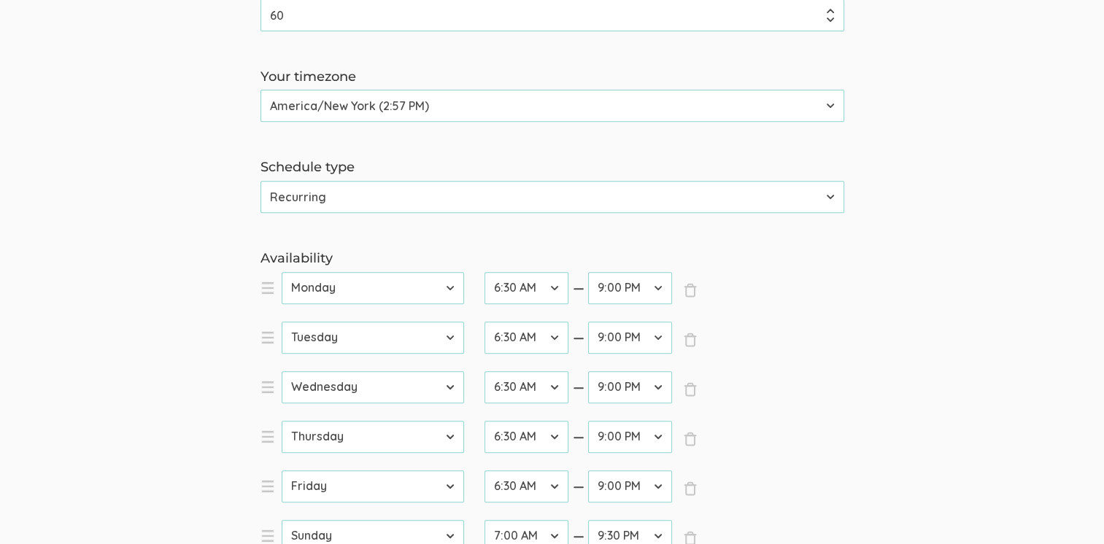
select select "13"
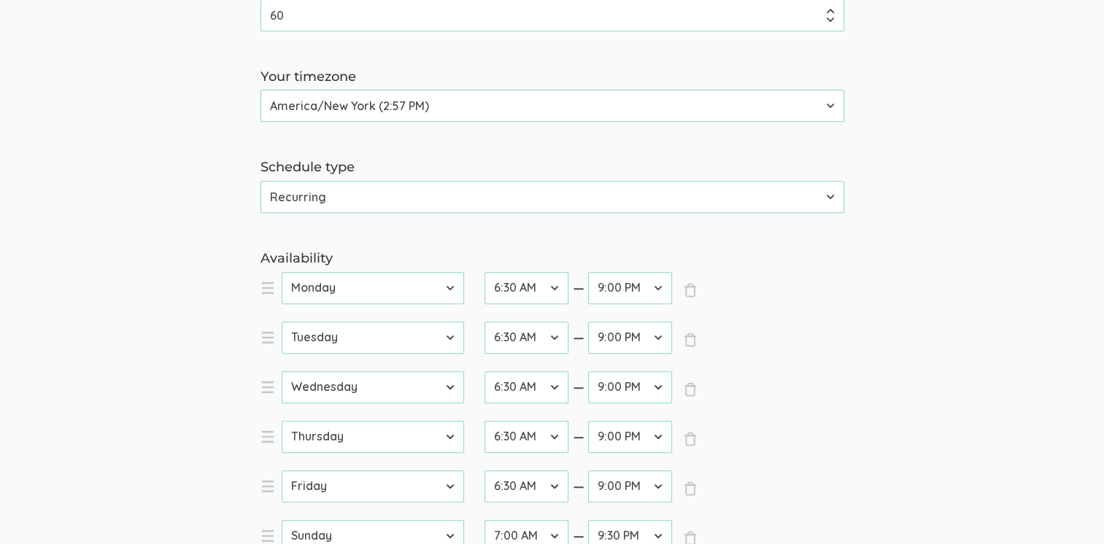
select select "42"
click at [874, 192] on form "Interview duration (minutes) 60 (success) Your timezone Etc/GMT-14 (8:57 AM) Pa…" at bounding box center [552, 439] width 1104 height 924
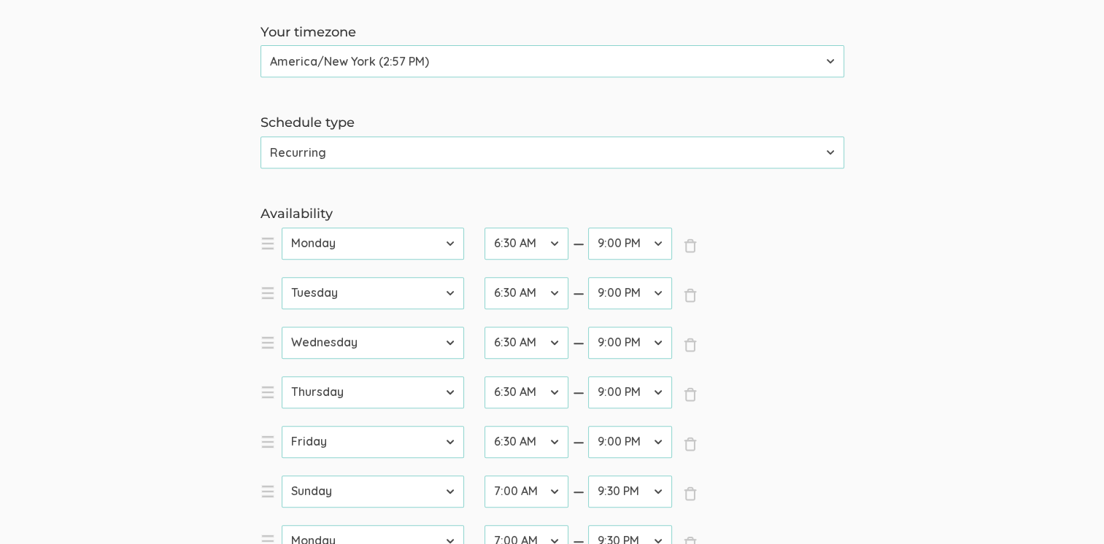
scroll to position [735, 0]
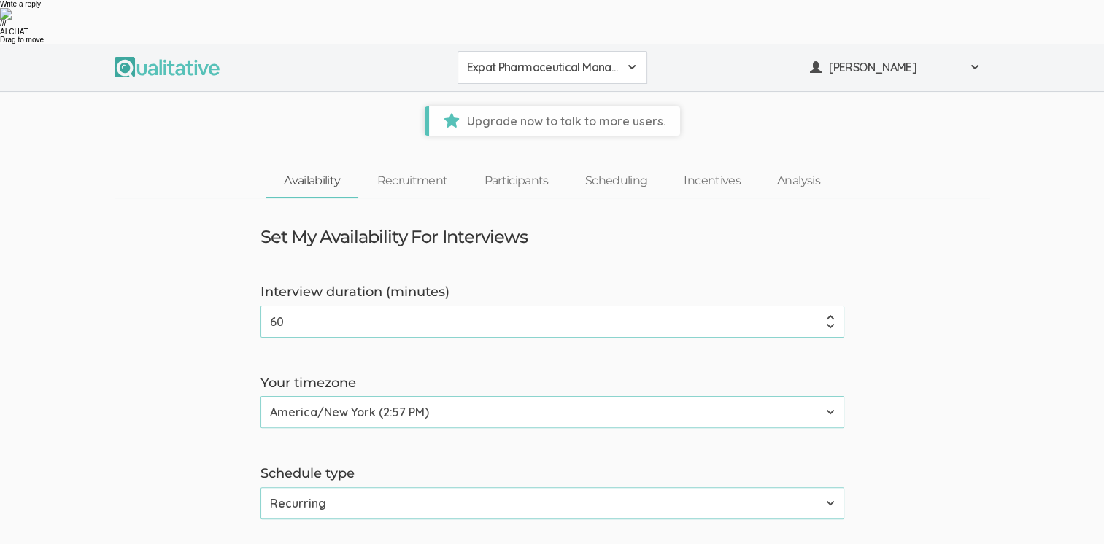
scroll to position [0, 0]
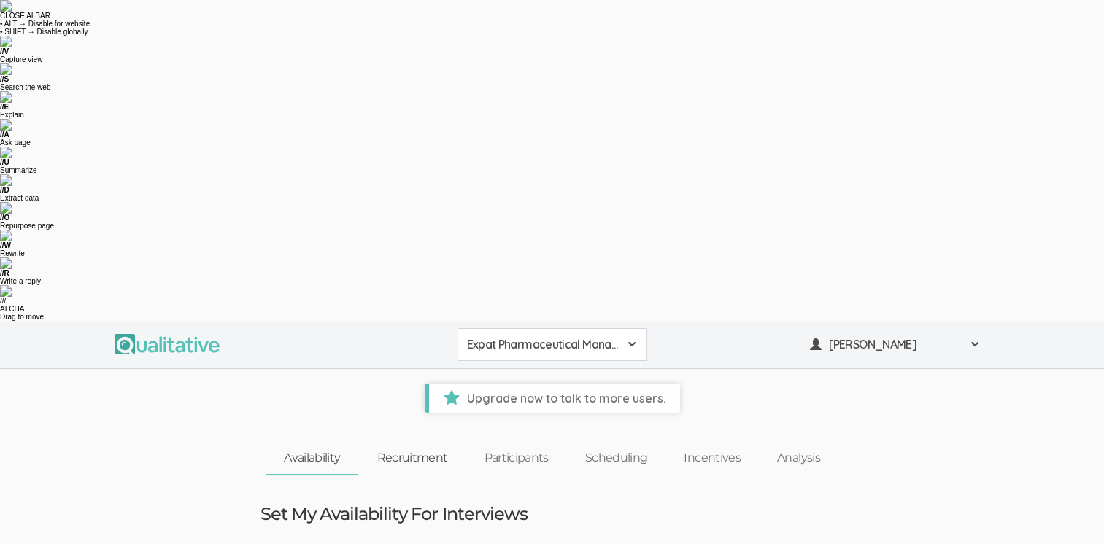
drag, startPoint x: 391, startPoint y: 139, endPoint x: 542, endPoint y: 181, distance: 156.2
click at [391, 443] on link "Recruitment" at bounding box center [411, 458] width 107 height 31
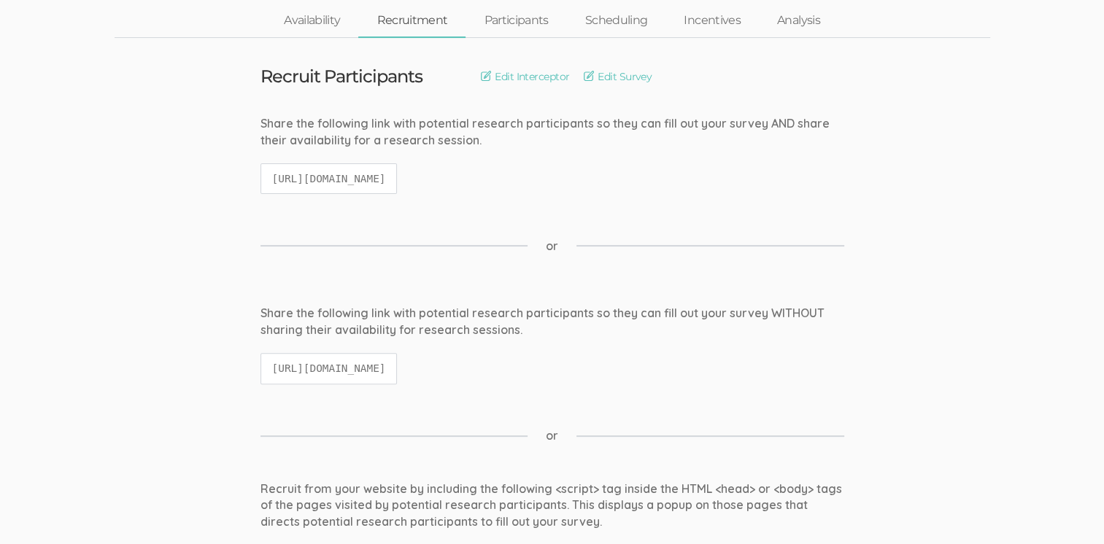
scroll to position [73, 0]
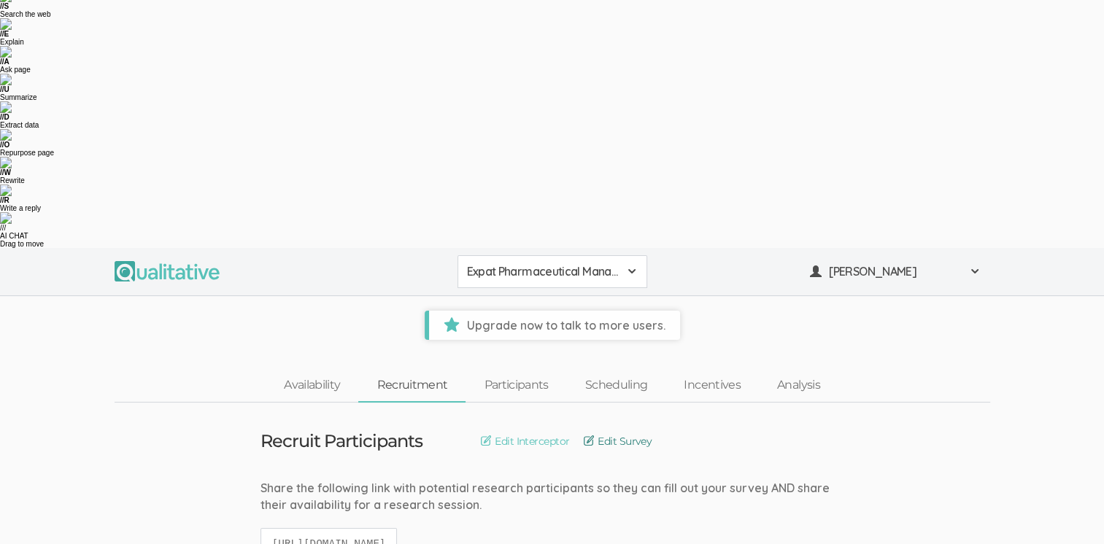
click at [608, 434] on link "Edit Survey" at bounding box center [618, 442] width 68 height 16
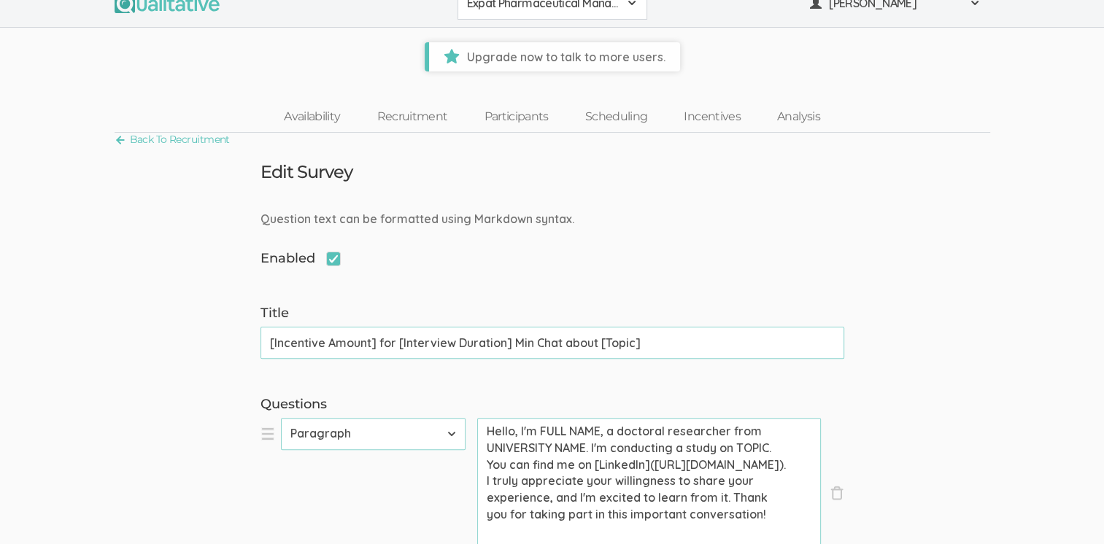
scroll to position [365, 0]
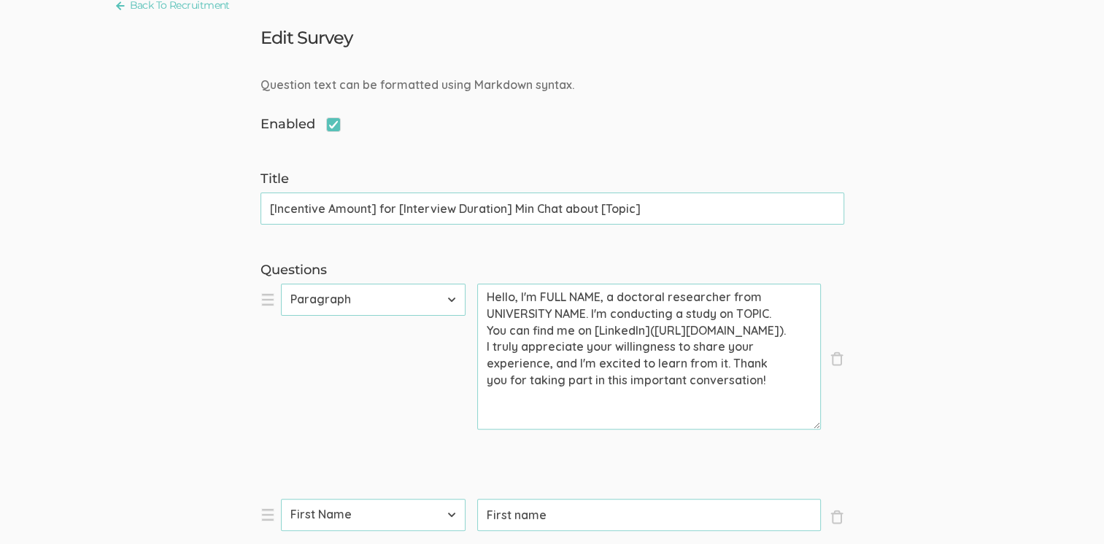
click at [539, 284] on textarea "Hello, I'm FULL NAME, a doctoral researcher from UNIVERSITY NAME. I'm conductin…" at bounding box center [649, 357] width 344 height 146
click at [611, 284] on textarea "Hello, I'm [PERSON_NAME] NAME, a doctoral researcher from UNIVERSITY NAME. I'm …" at bounding box center [649, 357] width 344 height 146
click at [606, 284] on textarea "Hello, I'm [PERSON_NAME] NAME, a doctoral researcher from UNIVERSITY NAME. I'm …" at bounding box center [649, 357] width 344 height 146
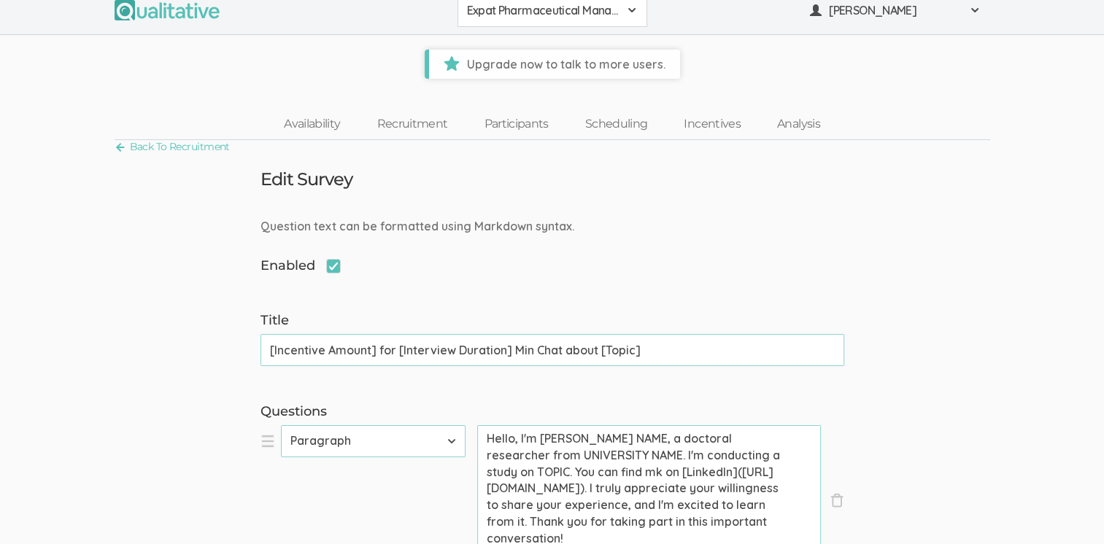
scroll to position [219, 0]
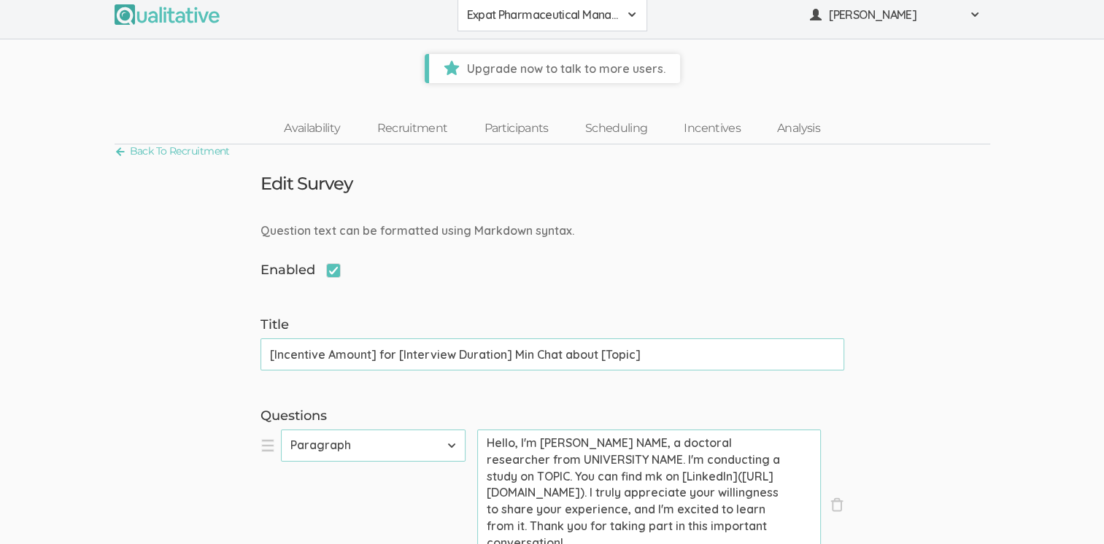
drag, startPoint x: 847, startPoint y: 193, endPoint x: 588, endPoint y: 231, distance: 261.9
click at [588, 430] on textarea "Hello, I'm [PERSON_NAME] NAME, a doctoral researcher from UNIVERSITY NAME. I'm …" at bounding box center [649, 503] width 344 height 146
click at [589, 430] on textarea "Hello, I'm [PERSON_NAME] NAME, a doctoral researcher from UNIVERSITY NAME. I'm …" at bounding box center [649, 503] width 344 height 146
click at [484, 430] on textarea "Hello, I'm [PERSON_NAME], a doctoral researcher from UNIVERSITY NAME. I'm condu…" at bounding box center [649, 503] width 344 height 146
click at [569, 430] on textarea "Hello, I'm [PERSON_NAME], a doctoral researcher from UNIVERSITY NAME. I'm condu…" at bounding box center [649, 503] width 344 height 146
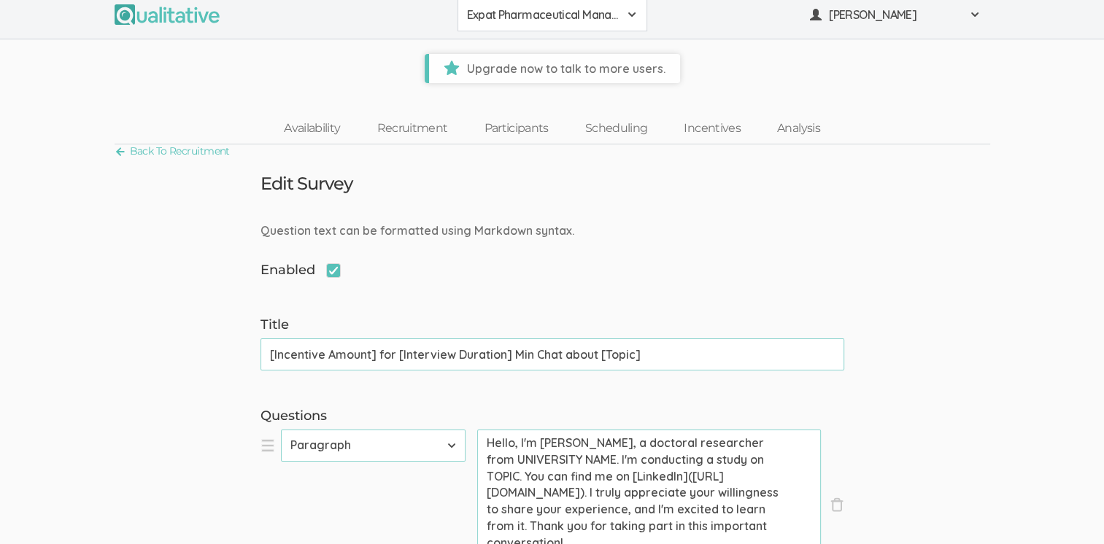
drag, startPoint x: 488, startPoint y: 250, endPoint x: 520, endPoint y: 247, distance: 31.5
click at [488, 430] on textarea "Hello, I'm [PERSON_NAME], a doctoral researcher from UNIVERSITY NAME. I'm condu…" at bounding box center [649, 503] width 344 height 146
click at [709, 430] on textarea "Hello, I'm [PERSON_NAME], a doctoral researcher from [US_STATE][GEOGRAPHIC_DATA…" at bounding box center [649, 503] width 344 height 146
drag, startPoint x: 485, startPoint y: 266, endPoint x: 582, endPoint y: 312, distance: 108.1
click at [485, 430] on textarea "Hello, I'm [PERSON_NAME], a doctoral researcher from [US_STATE][GEOGRAPHIC_DATA…" at bounding box center [649, 503] width 344 height 146
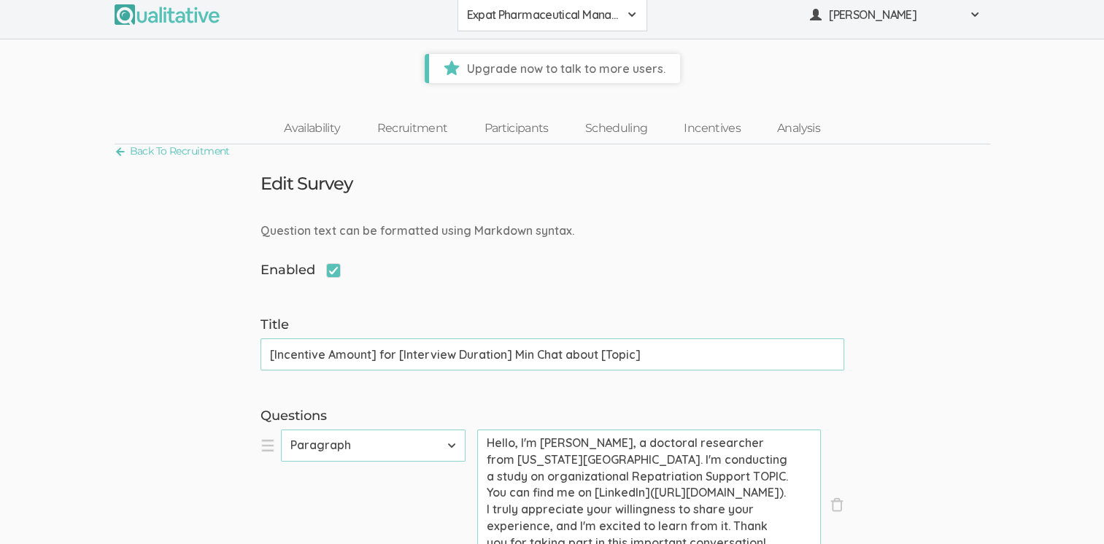
click at [487, 430] on textarea "Hello, I'm [PERSON_NAME], a doctoral researcher from [US_STATE][GEOGRAPHIC_DATA…" at bounding box center [649, 503] width 344 height 146
click at [558, 430] on textarea "Hello, I'm [PERSON_NAME], a doctoral researcher from [US_STATE][GEOGRAPHIC_DATA…" at bounding box center [649, 503] width 344 height 146
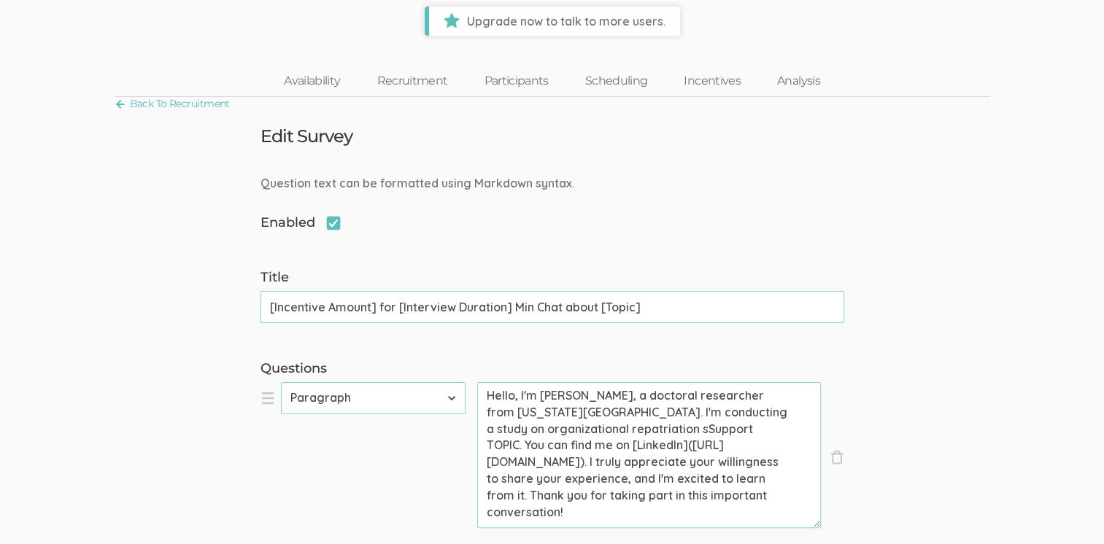
scroll to position [292, 0]
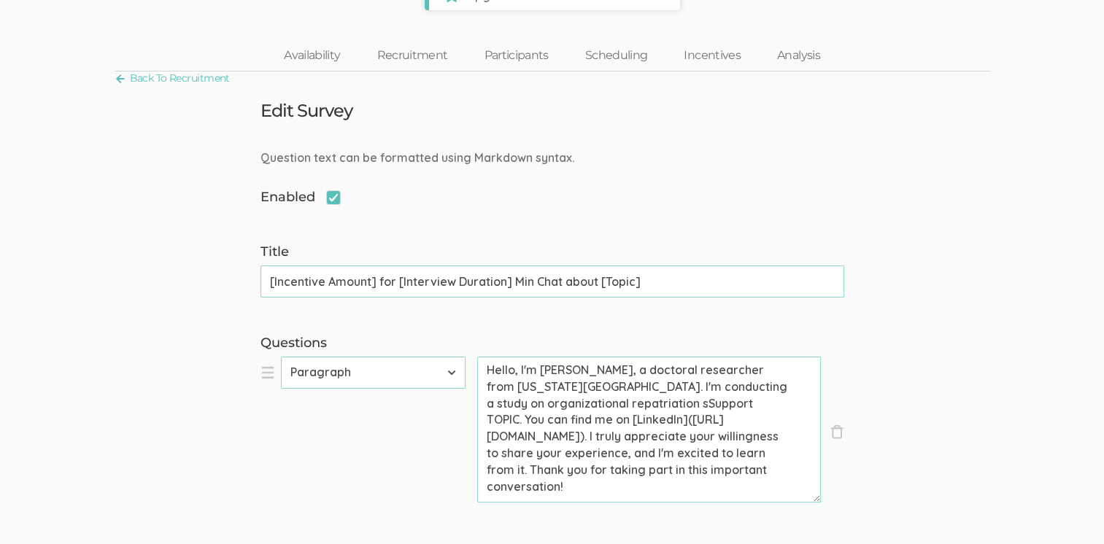
drag, startPoint x: 568, startPoint y: 188, endPoint x: 573, endPoint y: 196, distance: 8.9
click at [567, 357] on textarea "Hello, I'm [PERSON_NAME], a doctoral researcher from [US_STATE][GEOGRAPHIC_DATA…" at bounding box center [649, 430] width 344 height 146
click at [604, 357] on textarea "Hello, I'm [PERSON_NAME], a doctoral researcher from [US_STATE][GEOGRAPHIC_DATA…" at bounding box center [649, 430] width 344 height 146
drag, startPoint x: 574, startPoint y: 209, endPoint x: 587, endPoint y: 200, distance: 15.8
click at [573, 357] on textarea "Hello, I'm [PERSON_NAME], a doctoral researcher from [US_STATE][GEOGRAPHIC_DATA…" at bounding box center [649, 430] width 344 height 146
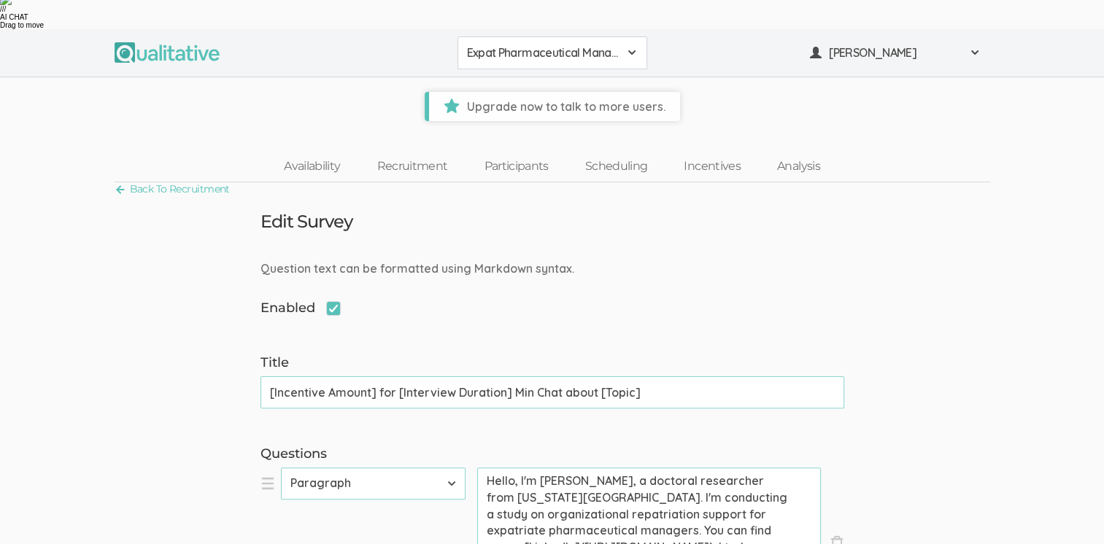
drag, startPoint x: 683, startPoint y: 188, endPoint x: 622, endPoint y: 192, distance: 61.5
click at [622, 468] on textarea "Hello, I'm [PERSON_NAME], a doctoral researcher from [US_STATE][GEOGRAPHIC_DATA…" at bounding box center [649, 541] width 344 height 146
drag, startPoint x: 552, startPoint y: 192, endPoint x: 482, endPoint y: 188, distance: 69.5
click at [482, 468] on textarea "Hello, I'm [PERSON_NAME], a doctoral researcher from [US_STATE][GEOGRAPHIC_DATA…" at bounding box center [649, 541] width 344 height 146
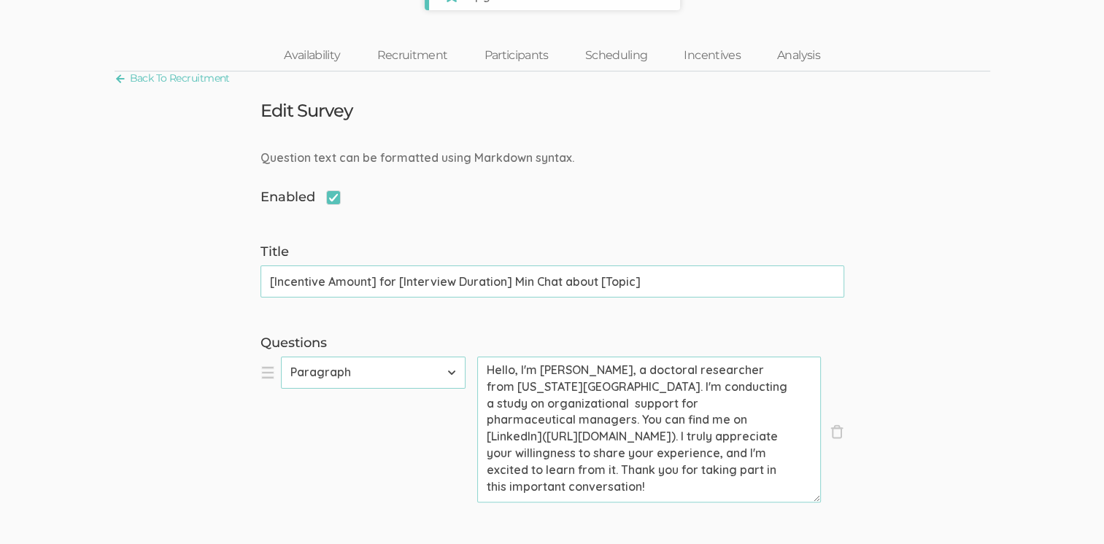
click at [698, 357] on textarea "Hello, I'm [PERSON_NAME], a doctoral researcher from [US_STATE][GEOGRAPHIC_DATA…" at bounding box center [649, 430] width 344 height 146
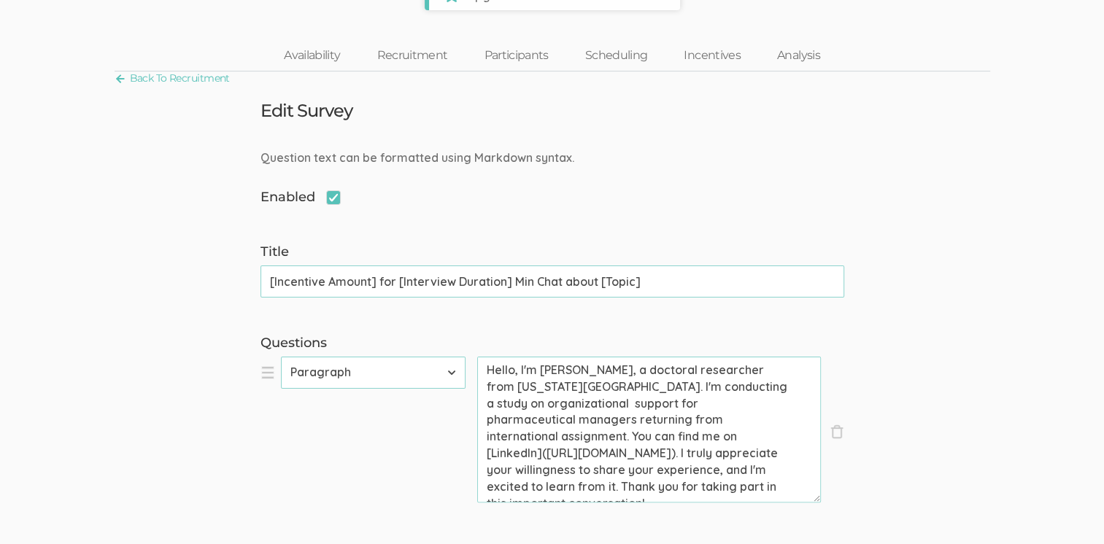
click at [485, 357] on textarea "Hello, I'm [PERSON_NAME], a doctoral researcher from [US_STATE][GEOGRAPHIC_DATA…" at bounding box center [649, 430] width 344 height 146
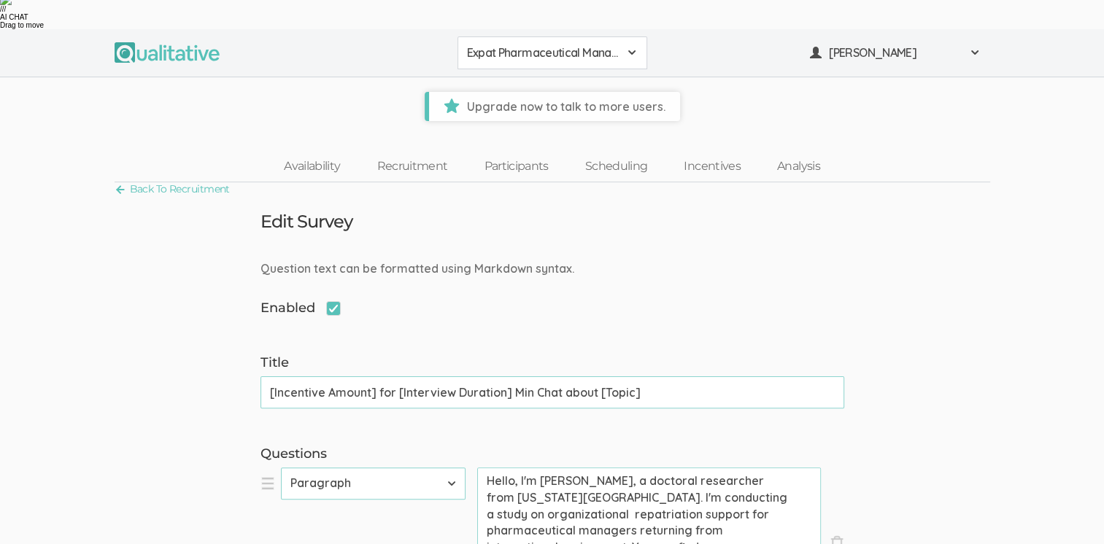
drag, startPoint x: 708, startPoint y: 211, endPoint x: 449, endPoint y: 204, distance: 259.2
click at [584, 468] on textarea "Hello, I'm [PERSON_NAME], a doctoral researcher from [US_STATE][GEOGRAPHIC_DATA…" at bounding box center [649, 541] width 344 height 146
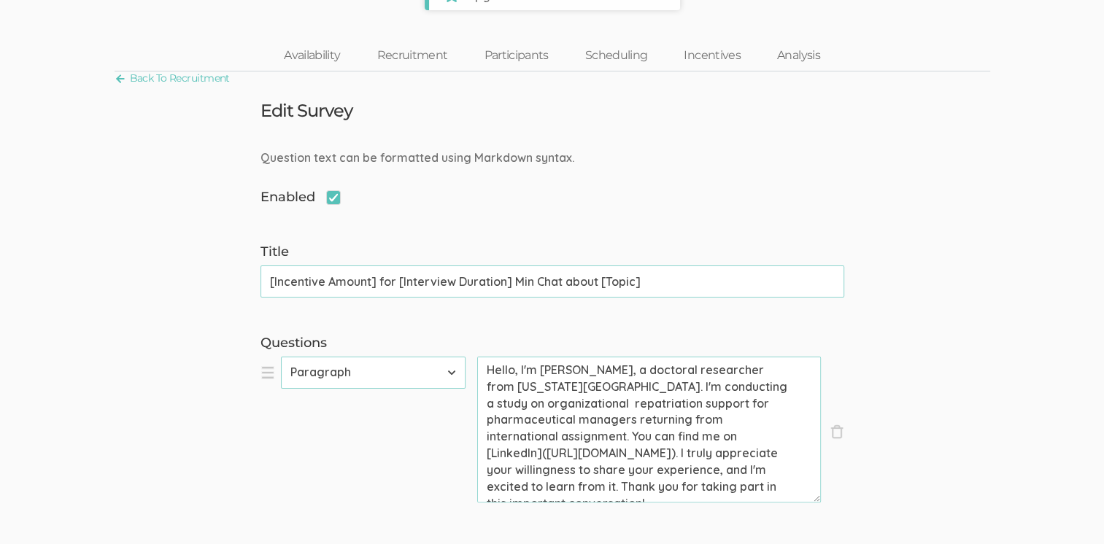
paste textarea "claire-duke-ma-4082482a/[URL][DOMAIN_NAME]"
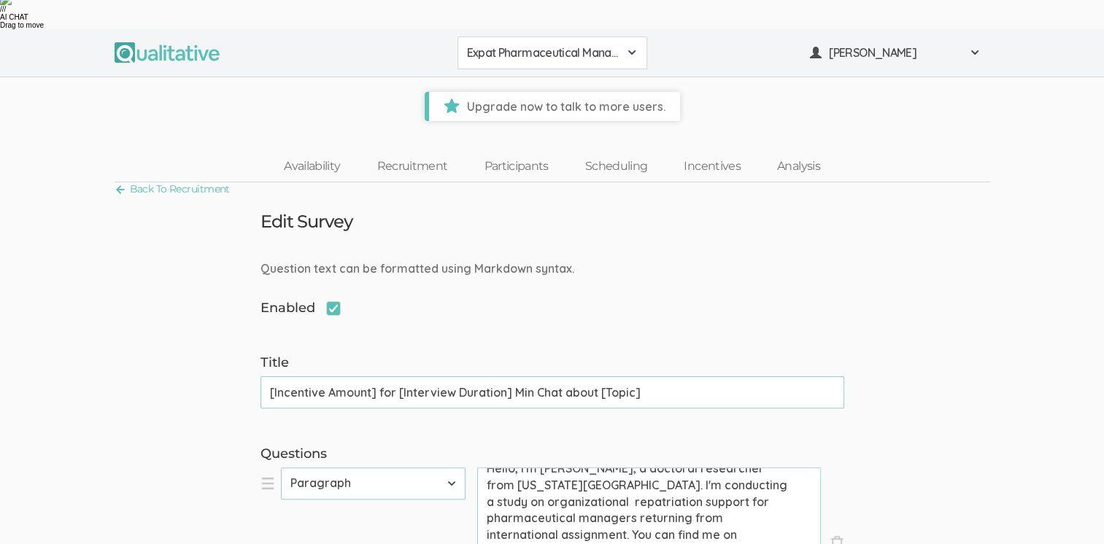
scroll to position [20, 0]
drag, startPoint x: 565, startPoint y: 256, endPoint x: 756, endPoint y: 231, distance: 192.8
click at [756, 468] on textarea "Hello, I'm [PERSON_NAME], a doctoral researcher from [US_STATE][GEOGRAPHIC_DATA…" at bounding box center [649, 541] width 344 height 146
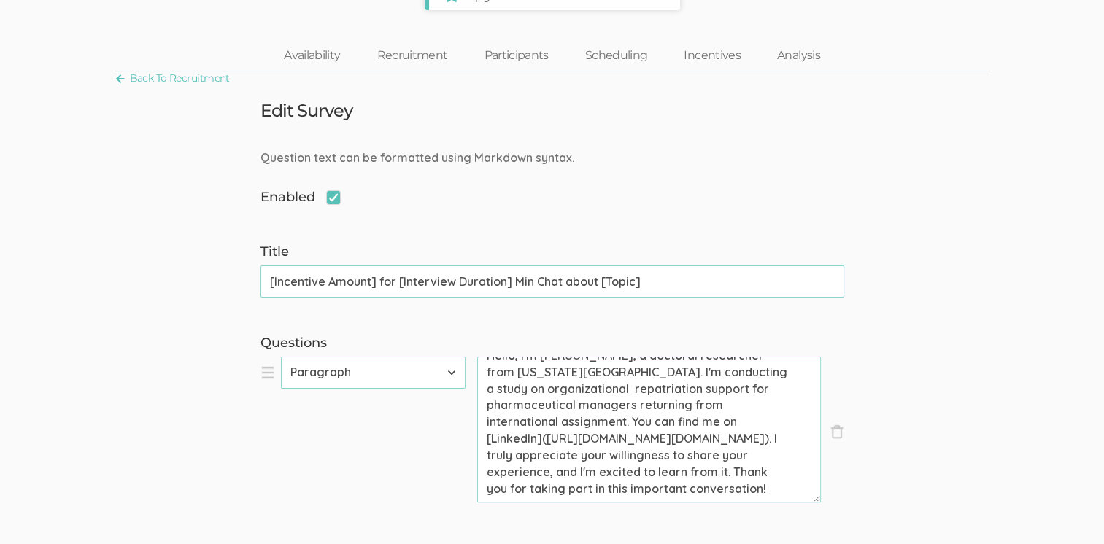
drag, startPoint x: 776, startPoint y: 242, endPoint x: 768, endPoint y: 241, distance: 8.1
click at [775, 357] on textarea "Hello, I'm [PERSON_NAME], a doctoral researcher from [US_STATE][GEOGRAPHIC_DATA…" at bounding box center [649, 430] width 344 height 146
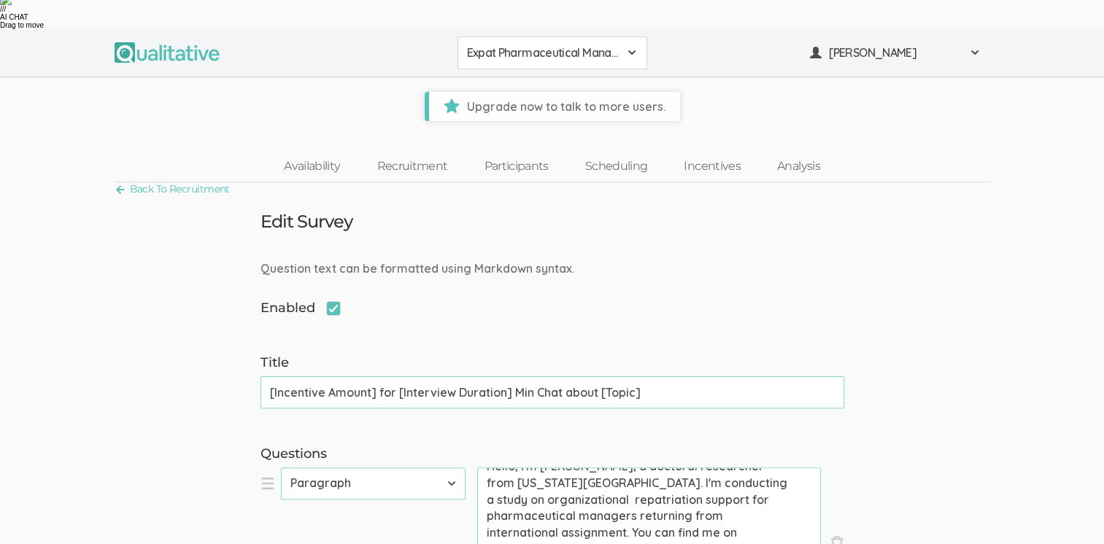
drag, startPoint x: 747, startPoint y: 235, endPoint x: 568, endPoint y: 238, distance: 178.8
click at [568, 468] on textarea "Hello, I'm [PERSON_NAME], a doctoral researcher from [US_STATE][GEOGRAPHIC_DATA…" at bounding box center [649, 541] width 344 height 146
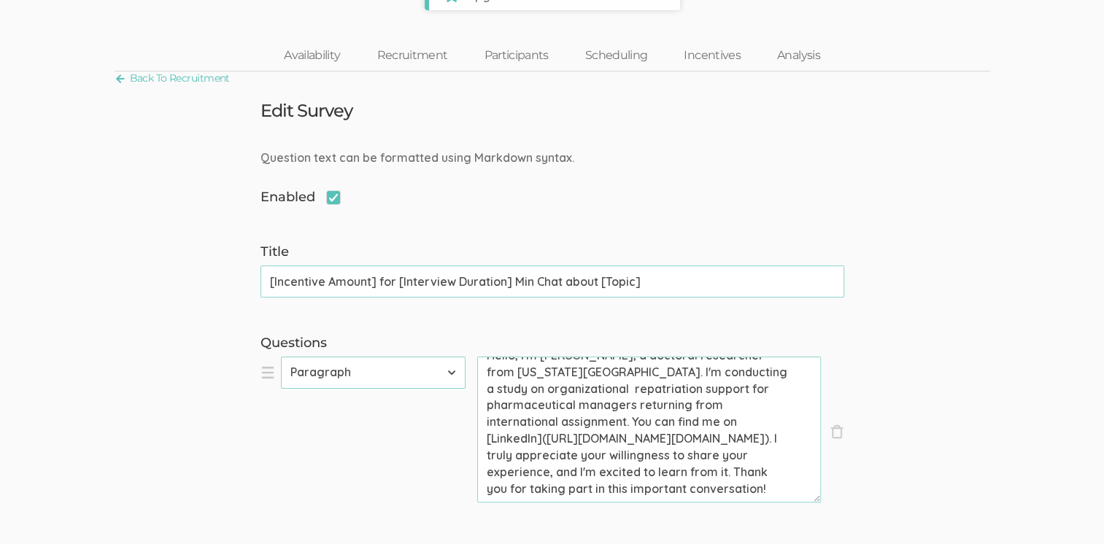
click at [781, 357] on textarea "Hello, I'm [PERSON_NAME], a doctoral researcher from [US_STATE][GEOGRAPHIC_DATA…" at bounding box center [649, 430] width 344 height 146
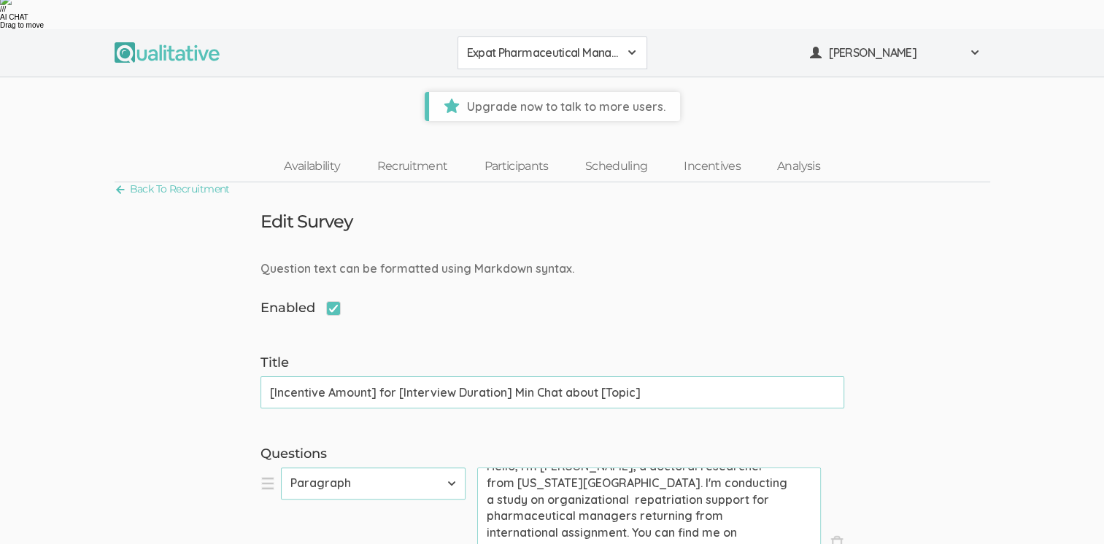
drag, startPoint x: 741, startPoint y: 239, endPoint x: 679, endPoint y: 236, distance: 62.1
click at [674, 468] on textarea "Hello, I'm [PERSON_NAME], a doctoral researcher from [US_STATE][GEOGRAPHIC_DATA…" at bounding box center [649, 541] width 344 height 146
drag, startPoint x: 566, startPoint y: 239, endPoint x: 744, endPoint y: 250, distance: 177.7
click at [744, 468] on textarea "Hello, I'm [PERSON_NAME], a doctoral researcher from [US_STATE][GEOGRAPHIC_DATA…" at bounding box center [649, 541] width 344 height 146
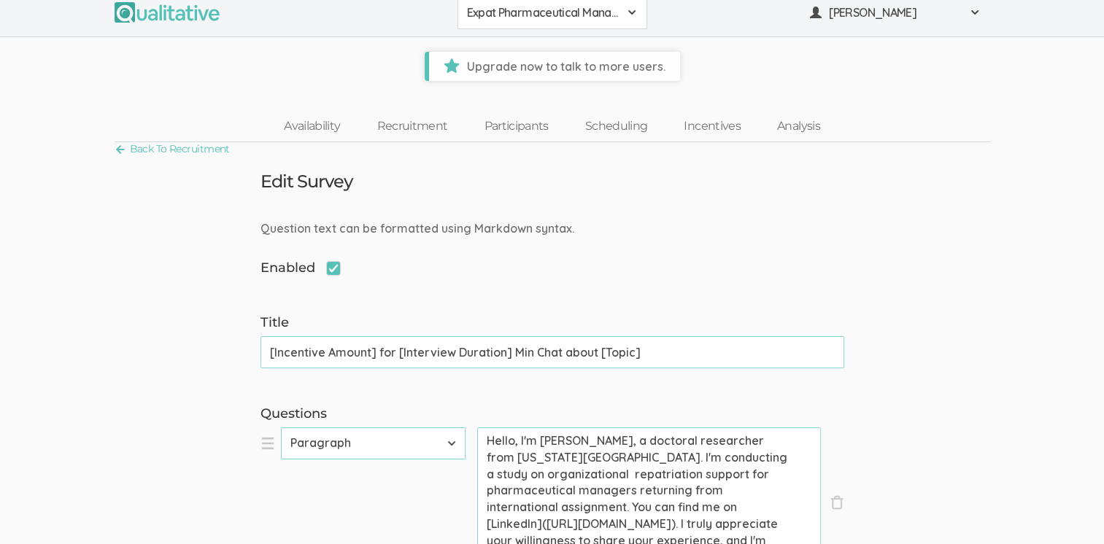
scroll to position [219, 0]
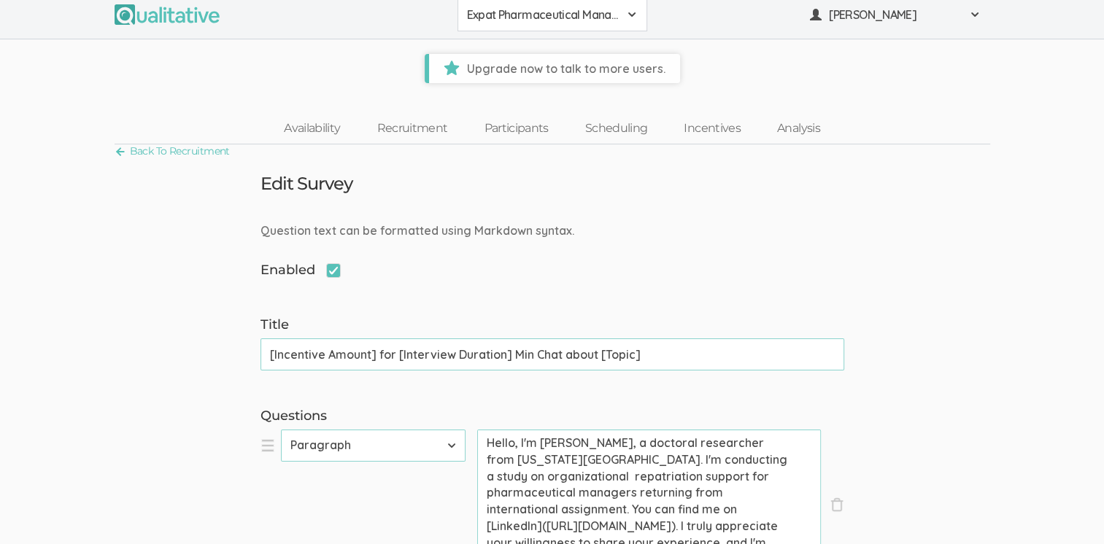
click at [571, 430] on textarea "Hello, I'm [PERSON_NAME], a doctoral researcher from [US_STATE][GEOGRAPHIC_DATA…" at bounding box center [649, 503] width 344 height 146
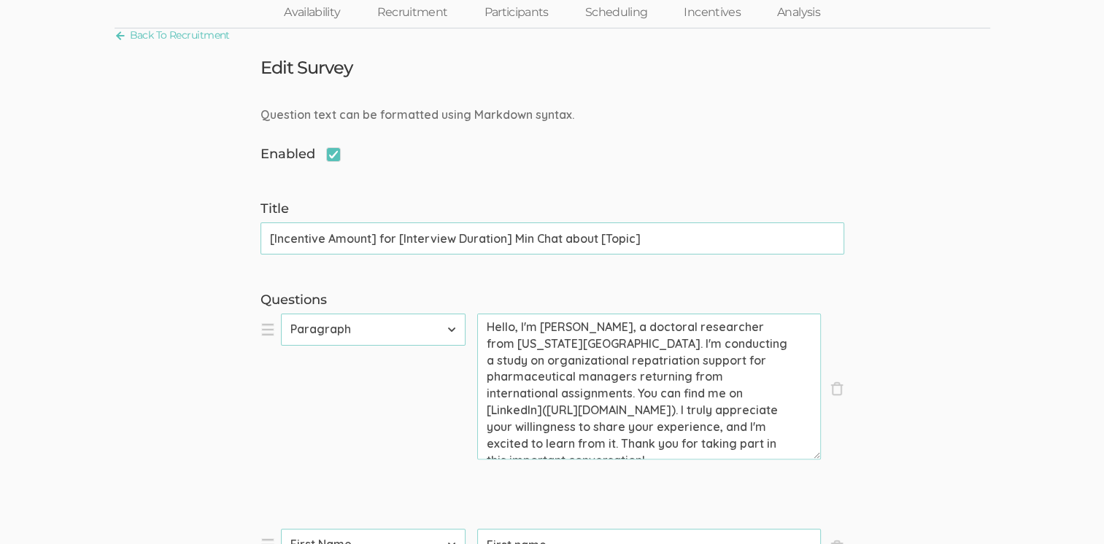
scroll to position [365, 0]
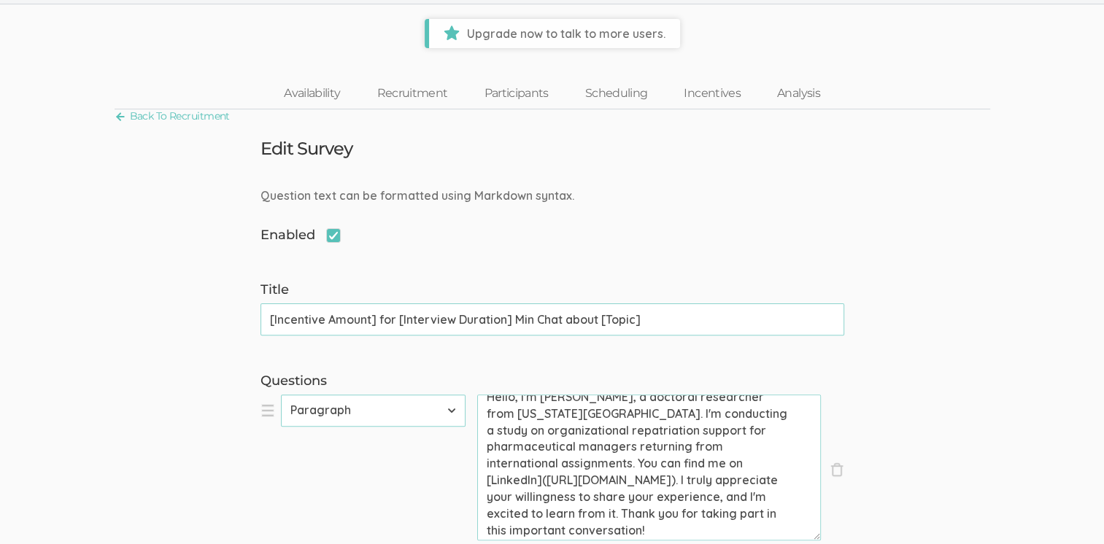
drag, startPoint x: 808, startPoint y: 150, endPoint x: 804, endPoint y: 209, distance: 60.0
click at [804, 395] on textarea "Hello, I'm [PERSON_NAME], a doctoral researcher from [US_STATE][GEOGRAPHIC_DATA…" at bounding box center [649, 468] width 344 height 146
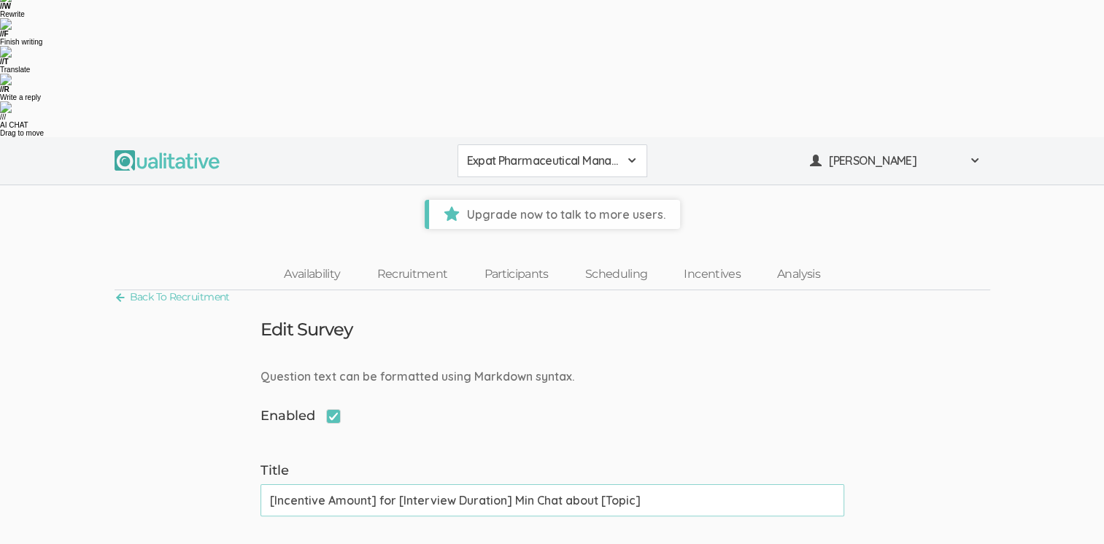
scroll to position [219, 0]
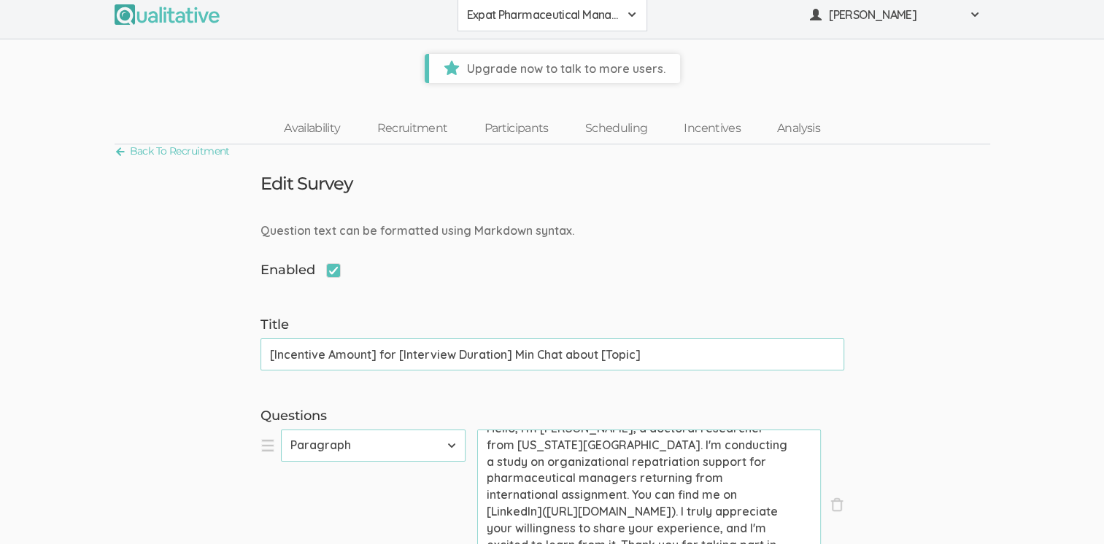
type textarea "Hello, I'm [PERSON_NAME], a doctoral researcher from [US_STATE][GEOGRAPHIC_DATA…"
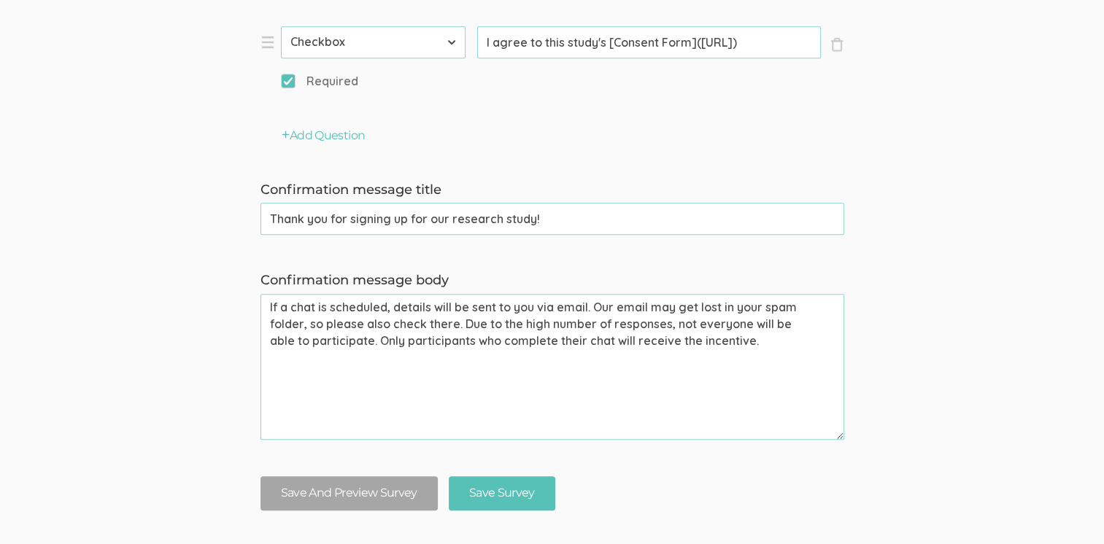
scroll to position [1460, 0]
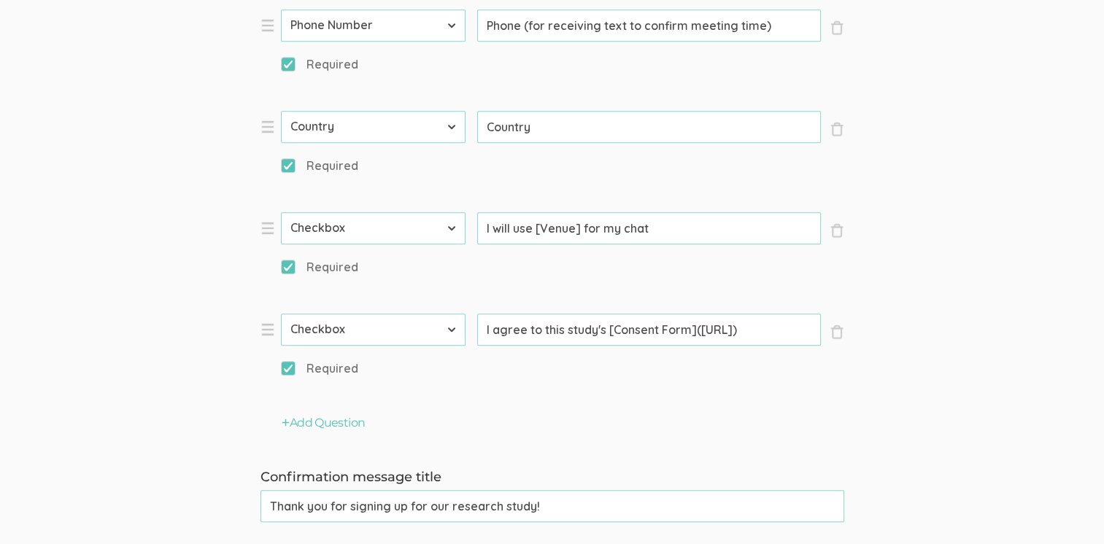
scroll to position [1306, 0]
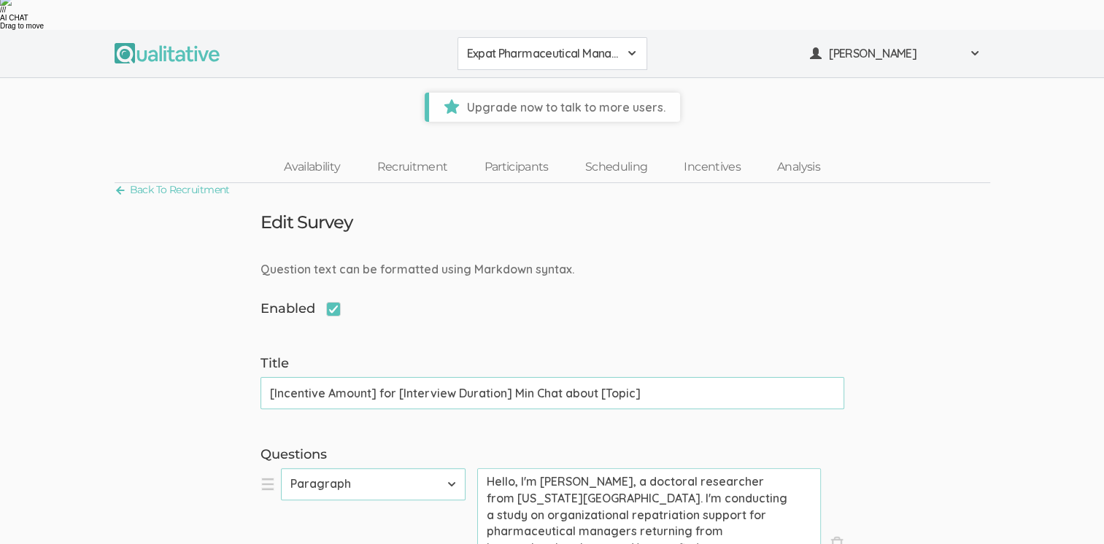
scroll to position [292, 0]
